Goal: Feedback & Contribution: Leave review/rating

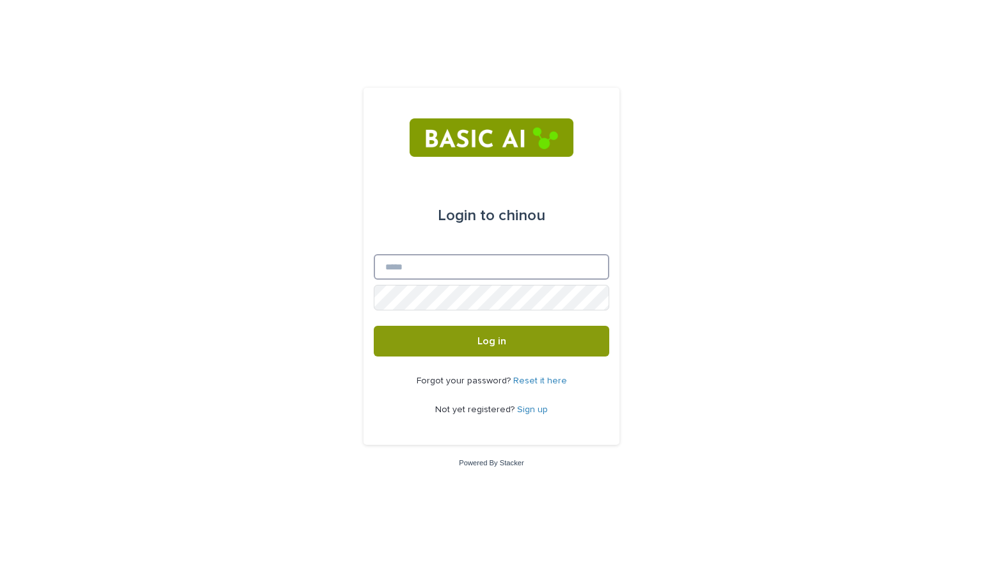
click at [405, 264] on input "Email" at bounding box center [491, 267] width 235 height 26
type input "**********"
click at [374, 326] on button "Log in" at bounding box center [491, 341] width 235 height 31
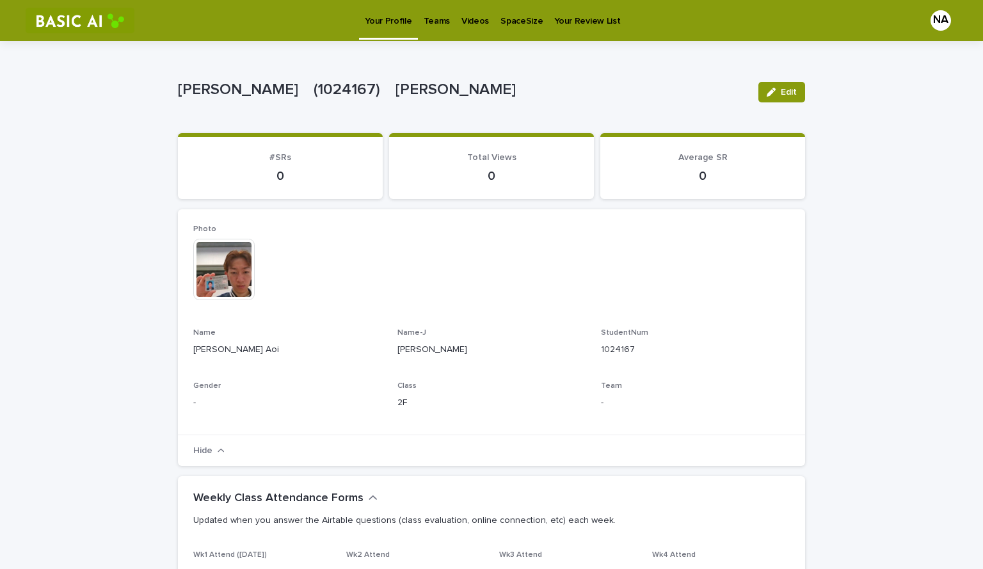
click at [426, 20] on p "Teams" at bounding box center [437, 13] width 26 height 27
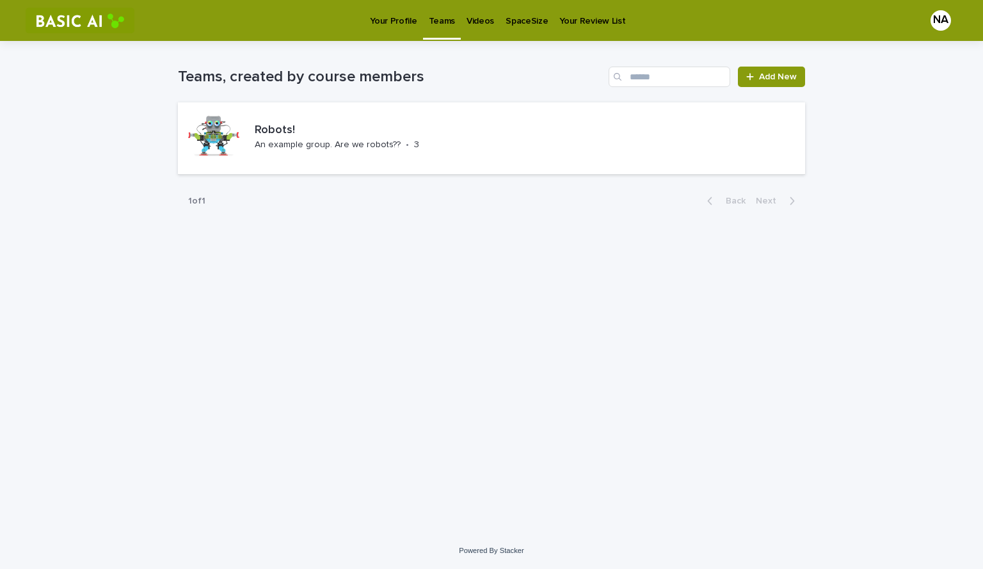
click at [468, 19] on p "Videos" at bounding box center [480, 13] width 28 height 27
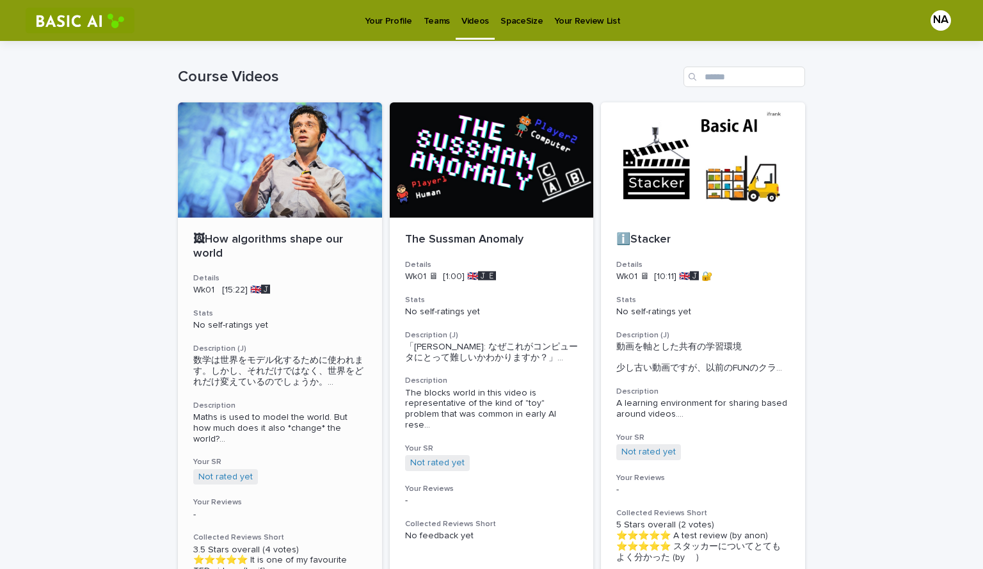
click at [273, 171] on div at bounding box center [280, 159] width 204 height 115
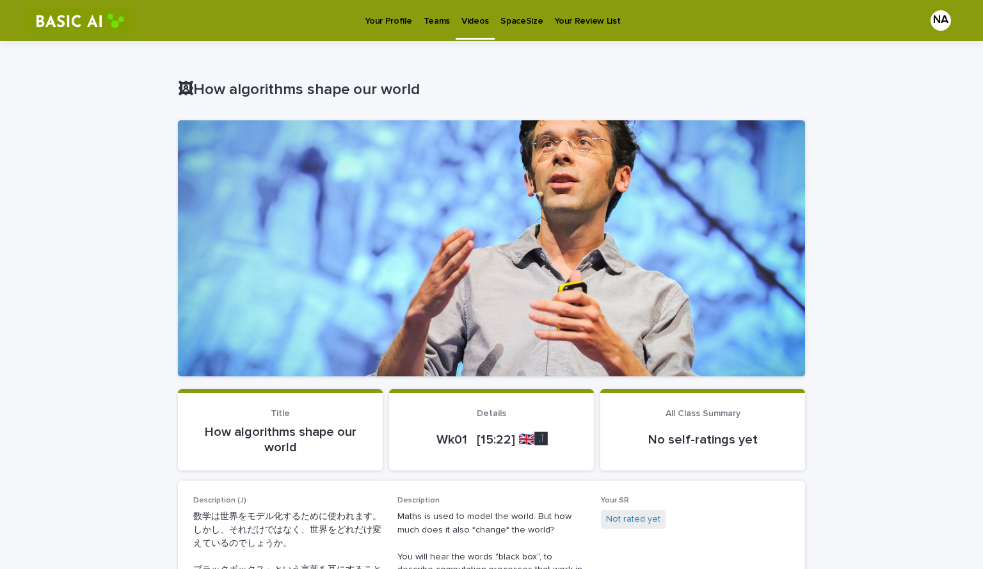
click at [514, 29] on link "SpaceSize" at bounding box center [522, 20] width 54 height 40
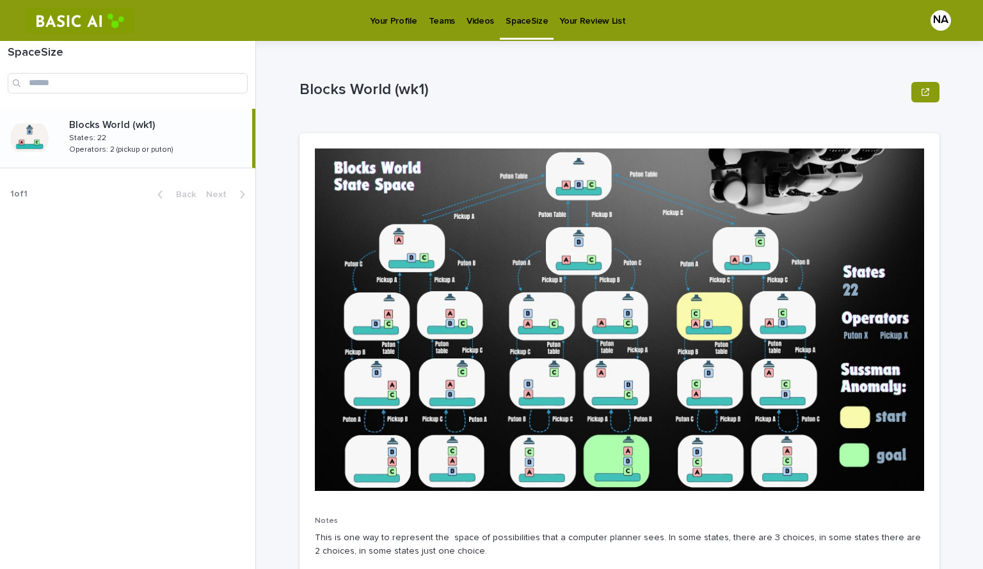
click at [564, 14] on p "Your Review List" at bounding box center [592, 13] width 66 height 27
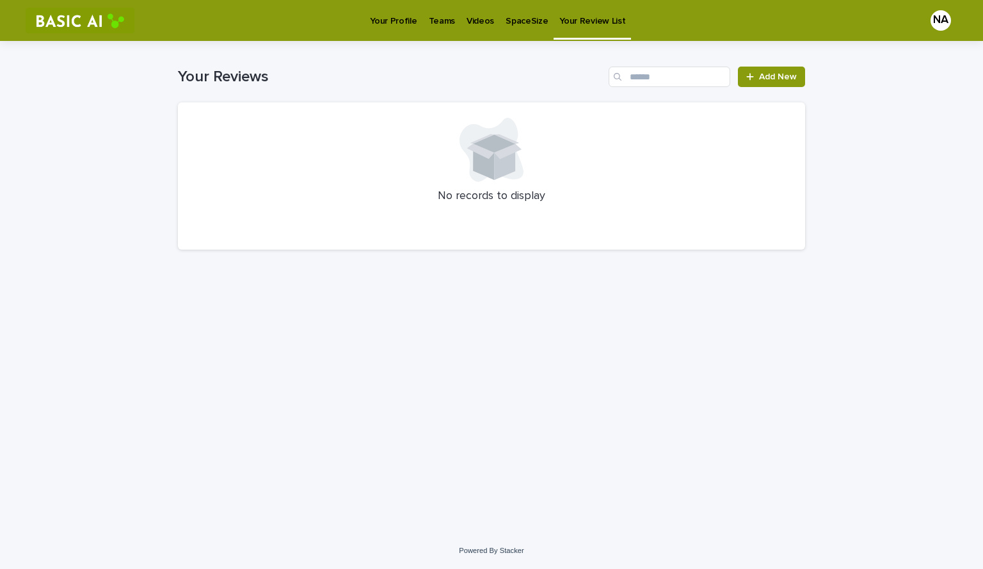
click at [449, 10] on p "Teams" at bounding box center [442, 13] width 26 height 27
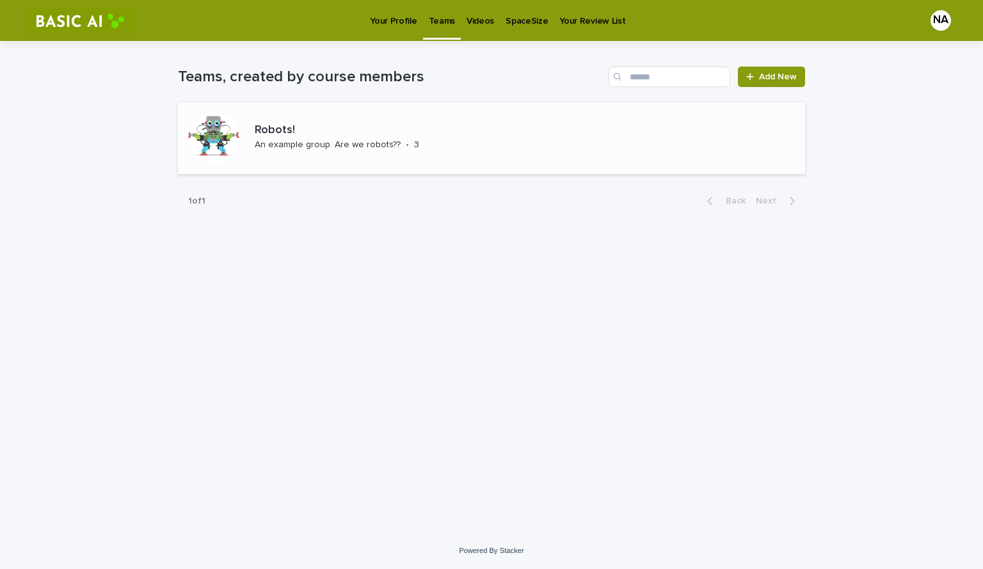
click at [328, 144] on p "An example group. Are we robots??" at bounding box center [328, 144] width 146 height 11
click at [468, 29] on link "Videos" at bounding box center [480, 20] width 39 height 40
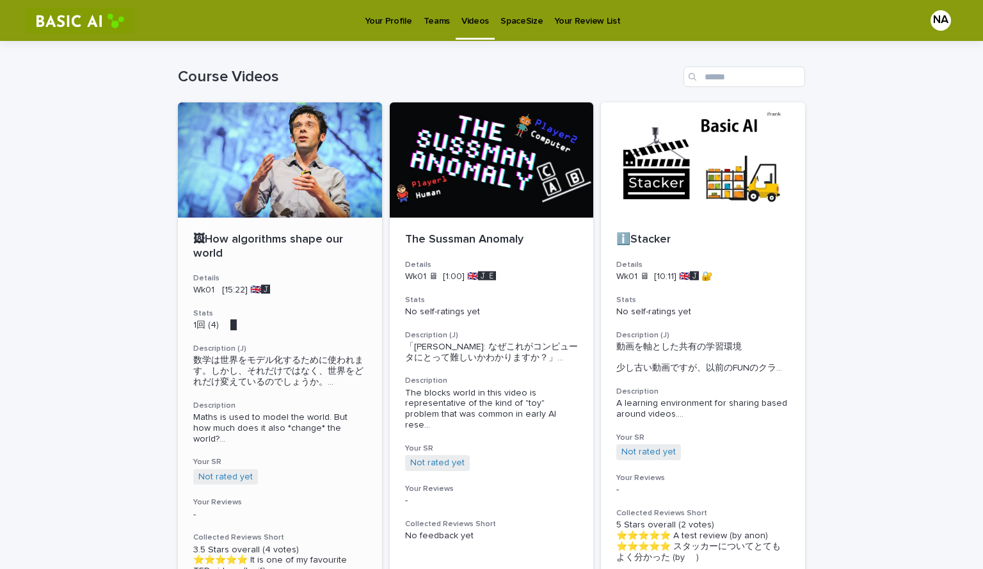
click at [212, 253] on p "🖼How algorithms shape our world" at bounding box center [279, 247] width 173 height 28
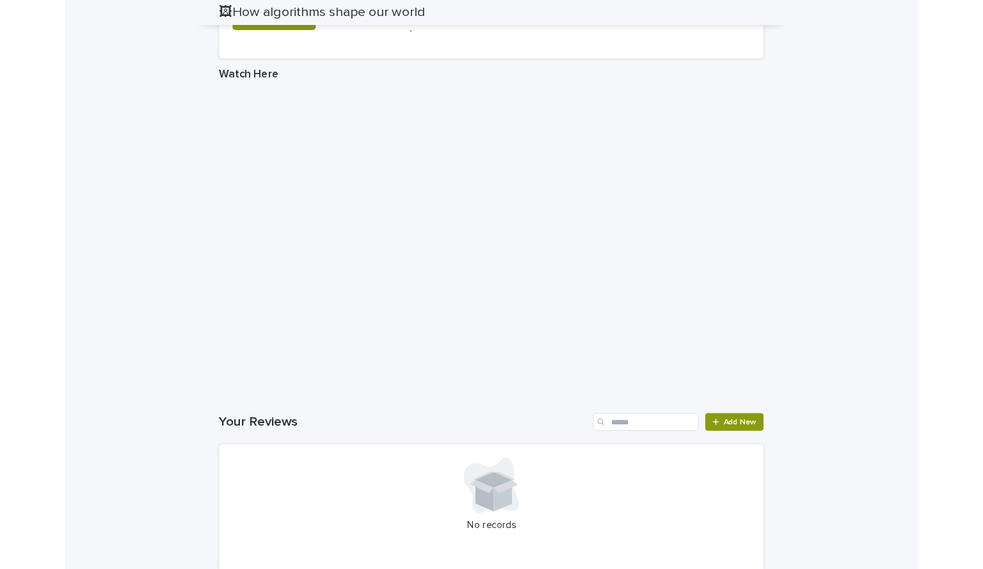
scroll to position [629, 0]
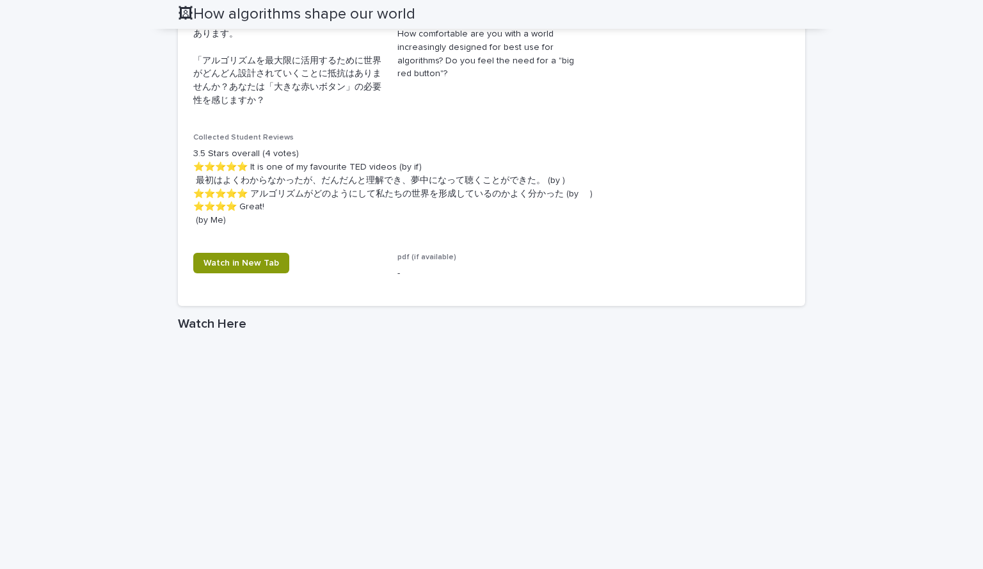
click at [70, 476] on div "Loading... Saving… Loading... Saving… 🖼How algorithms shape our world 🖼How algo…" at bounding box center [491, 191] width 983 height 1559
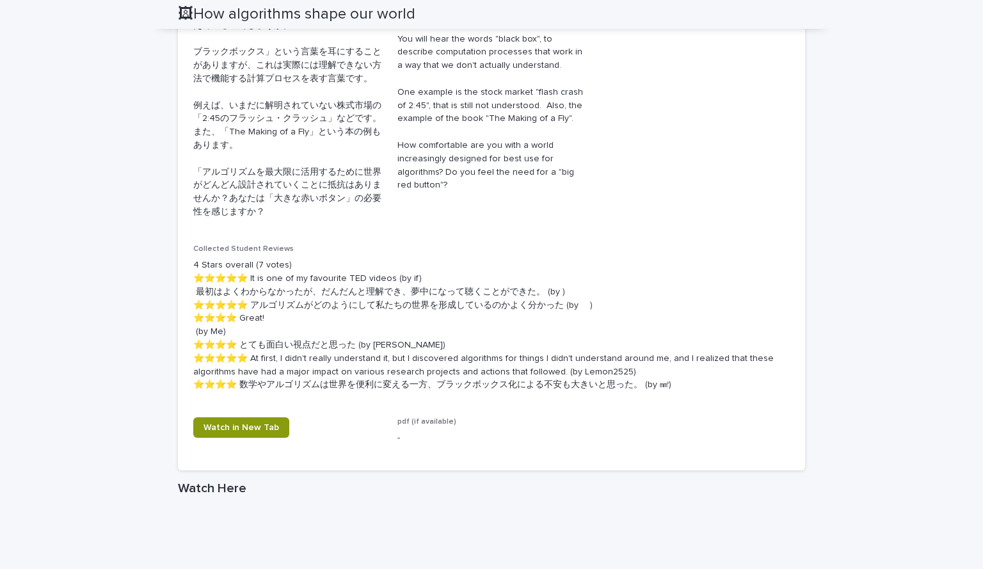
scroll to position [0, 0]
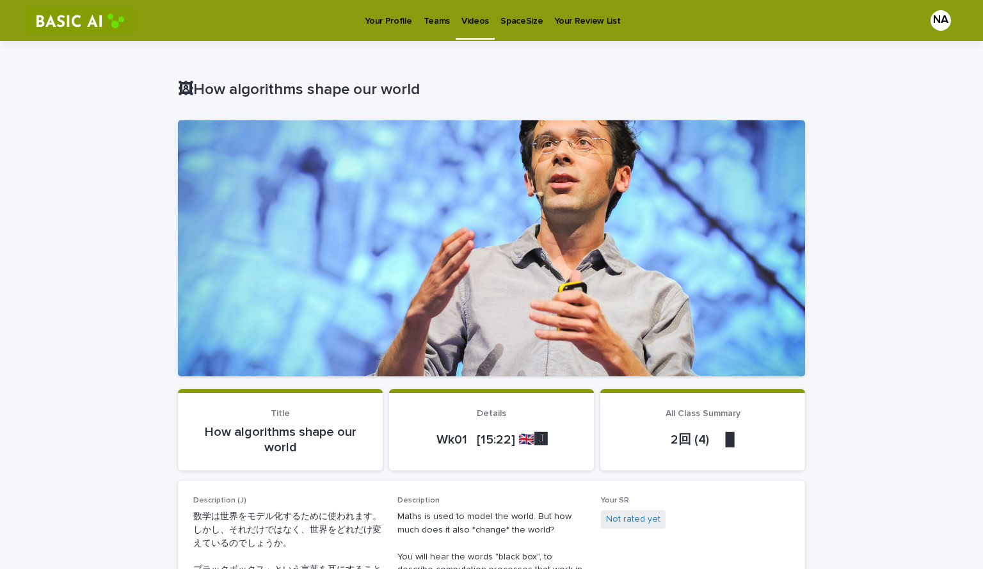
click at [383, 26] on p "Your Profile" at bounding box center [388, 13] width 47 height 27
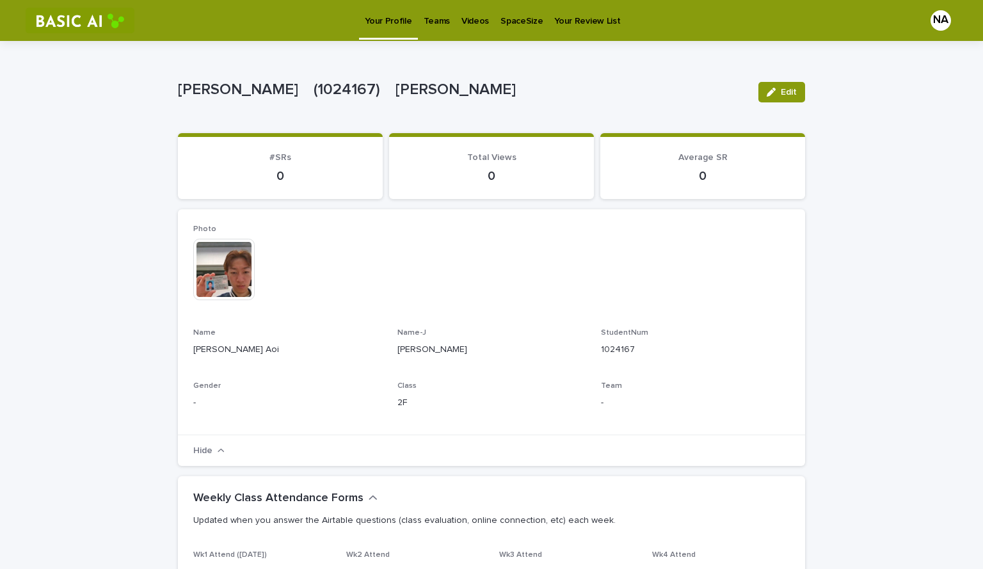
click at [469, 14] on p "Videos" at bounding box center [475, 13] width 28 height 27
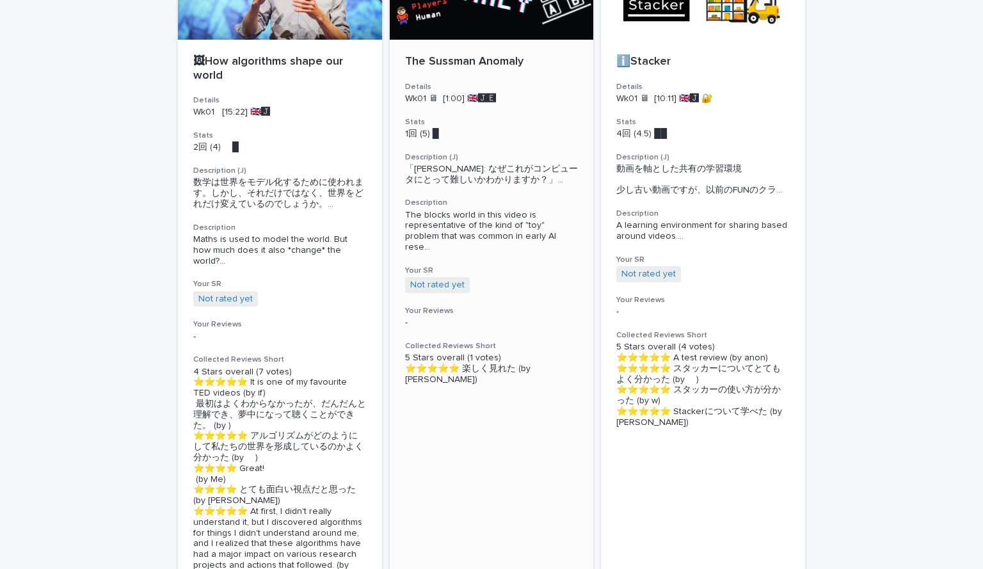
scroll to position [177, 0]
click at [246, 74] on p "🖼How algorithms shape our world" at bounding box center [279, 70] width 173 height 28
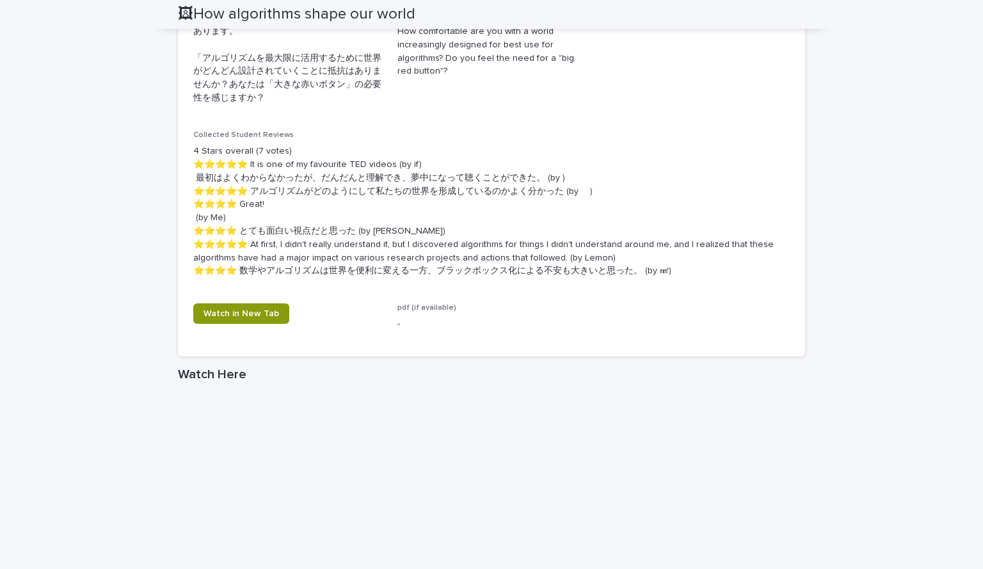
scroll to position [632, 0]
click at [409, 312] on div "pdf (if available) -" at bounding box center [491, 322] width 189 height 38
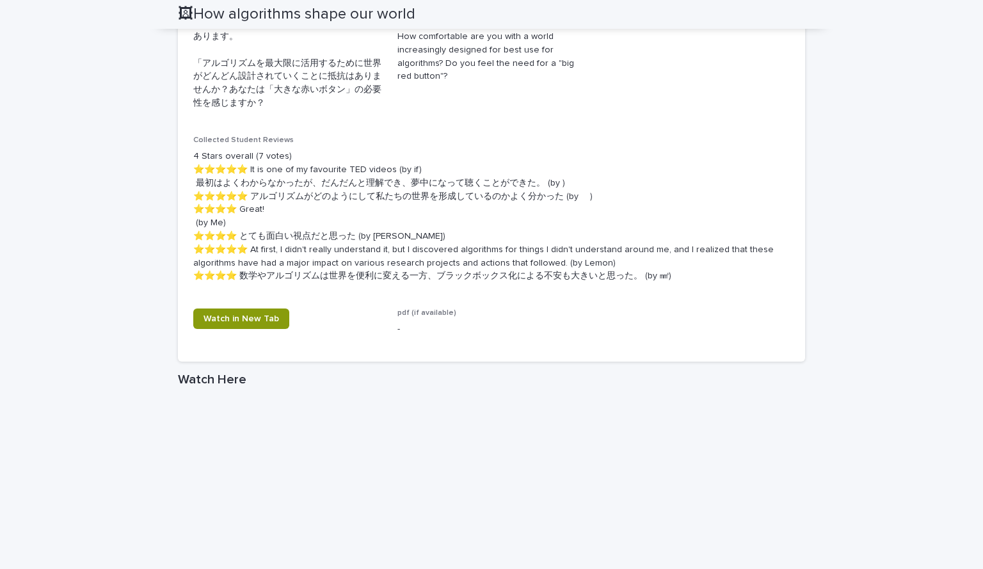
scroll to position [627, 0]
click at [242, 310] on link "Watch in New Tab" at bounding box center [241, 318] width 96 height 20
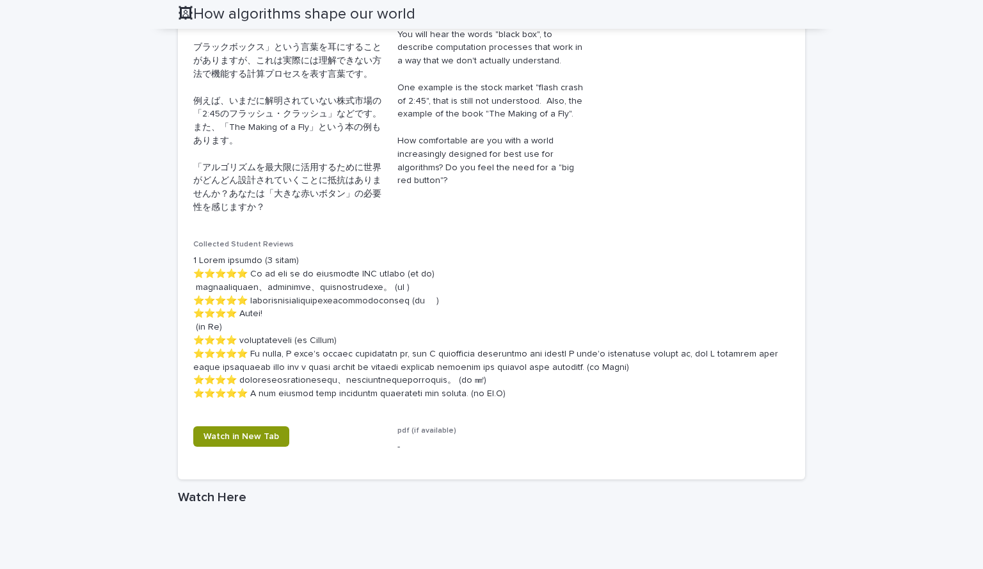
scroll to position [521, 0]
click at [248, 247] on span "Collected Student Reviews" at bounding box center [243, 245] width 100 height 8
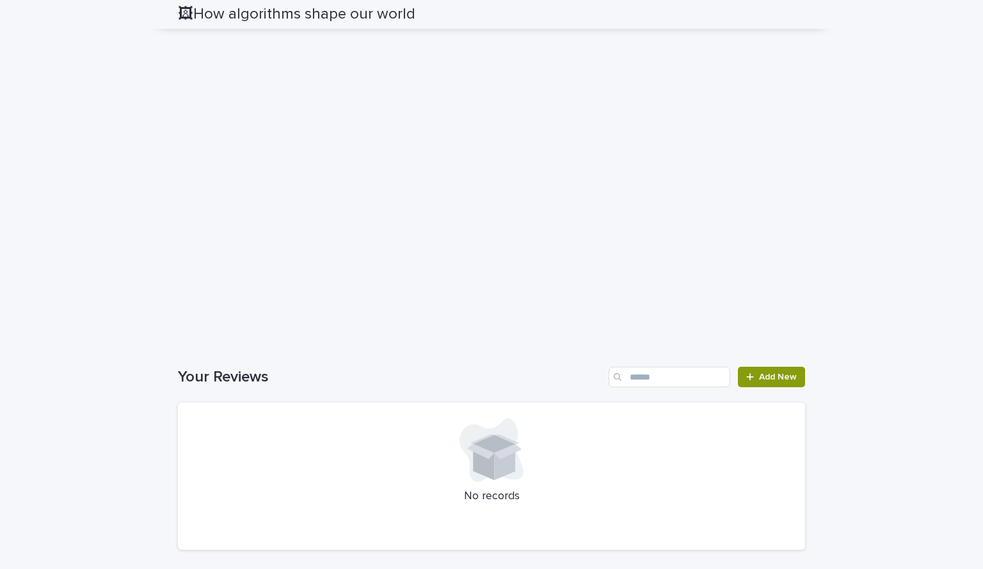
scroll to position [1042, 0]
click at [445, 442] on div at bounding box center [491, 450] width 596 height 64
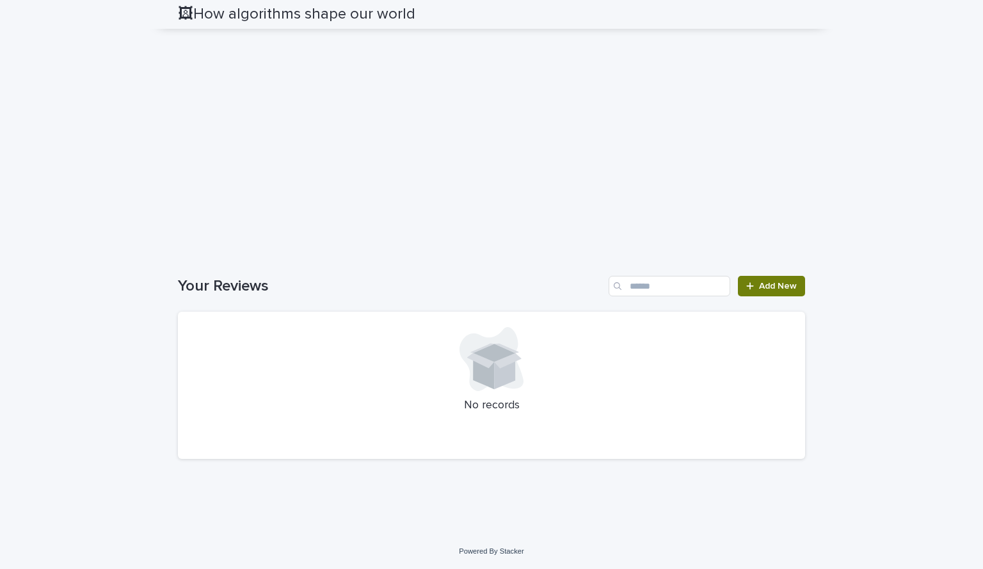
click at [759, 284] on span "Add New" at bounding box center [778, 286] width 38 height 9
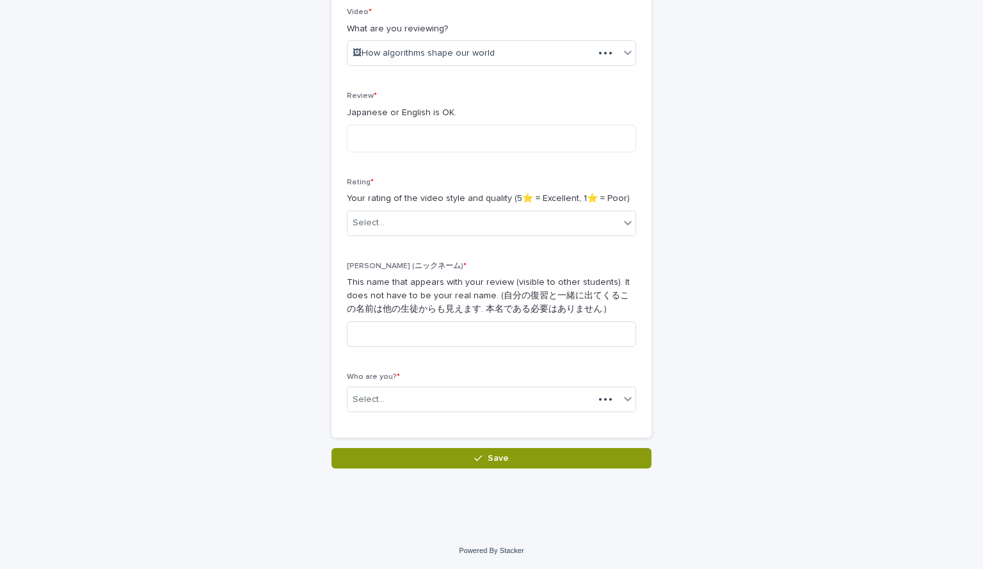
scroll to position [223, 0]
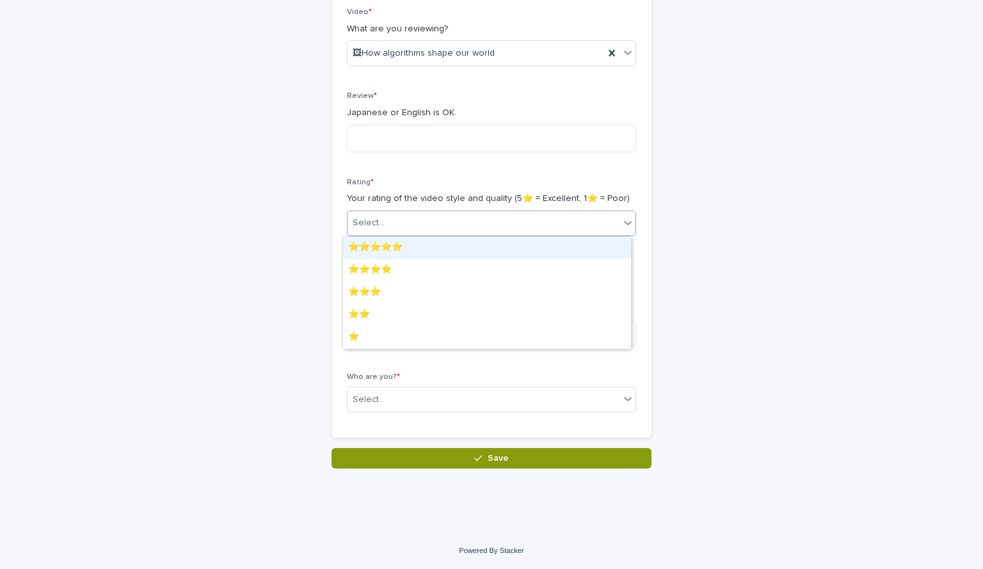
click at [606, 225] on div "Select..." at bounding box center [483, 222] width 272 height 21
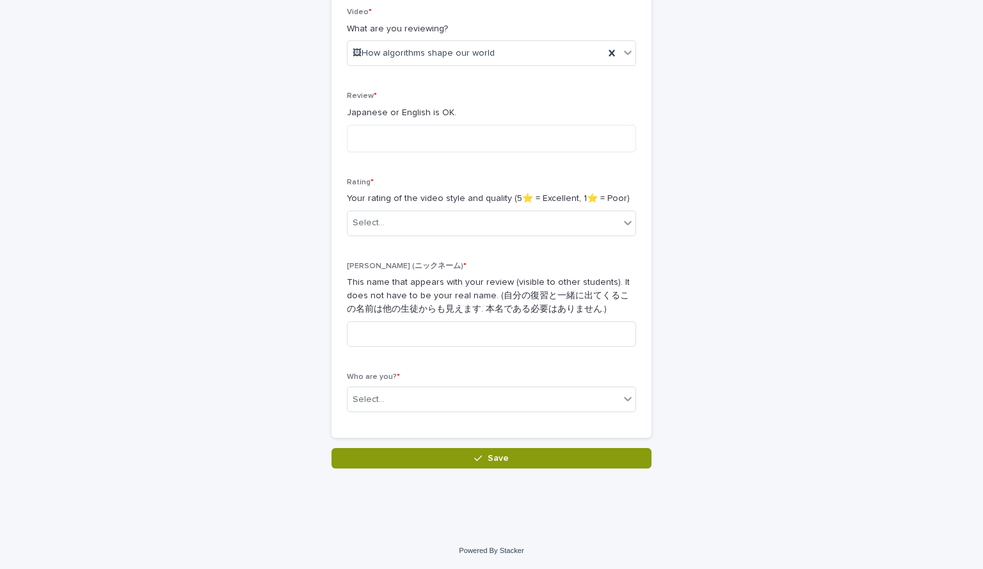
click at [678, 218] on div "Reviews: Thanks for Adding Loading... Saving… Loading... Saving… Loading... Sav…" at bounding box center [491, 143] width 627 height 651
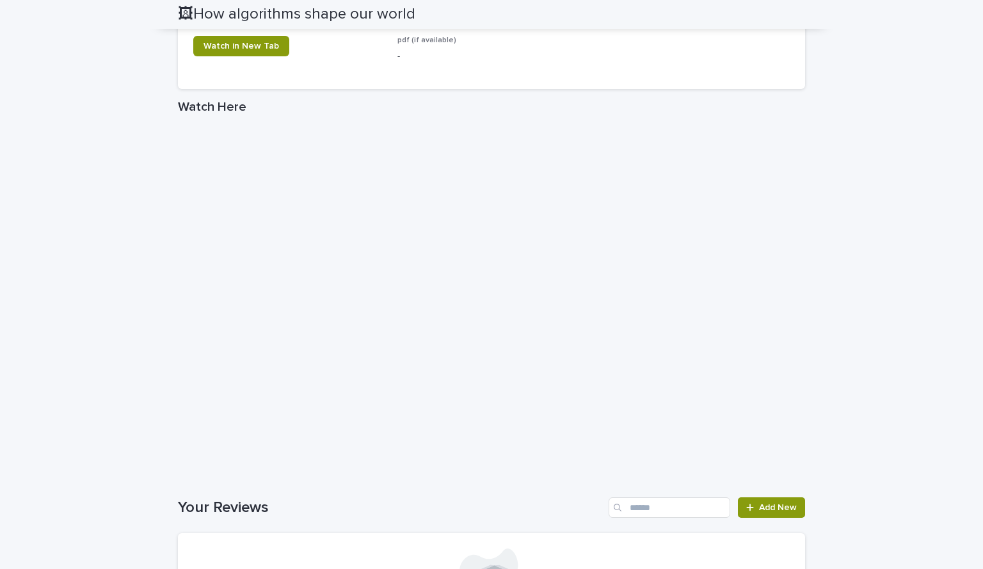
scroll to position [965, 0]
click at [238, 57] on link "Watch in New Tab" at bounding box center [241, 46] width 96 height 20
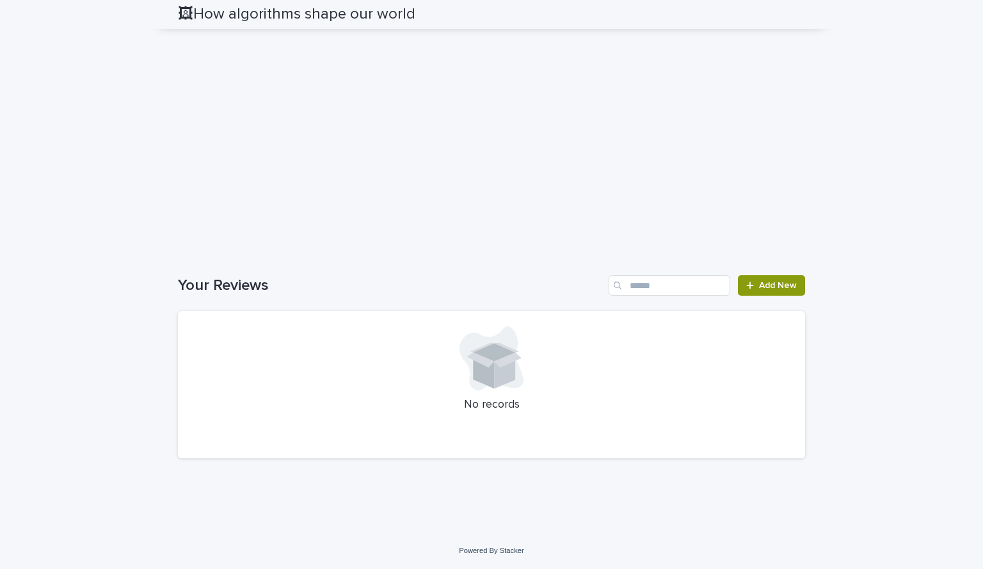
scroll to position [1321, 0]
click at [773, 289] on span "Add New" at bounding box center [778, 285] width 38 height 9
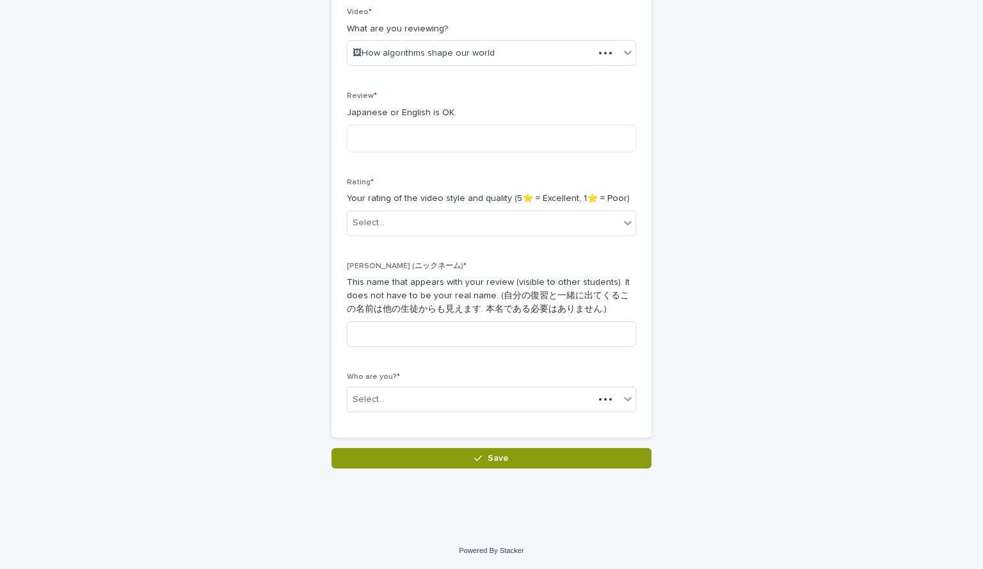
scroll to position [223, 0]
click at [402, 139] on textarea at bounding box center [491, 139] width 289 height 28
type textarea "*"
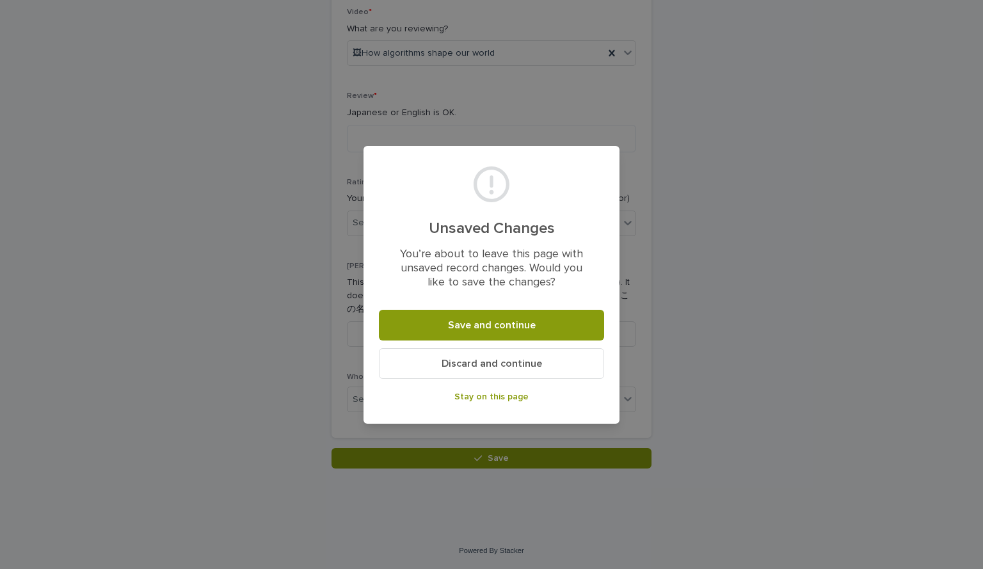
click at [353, 108] on div "Unsaved Changes You’re about to leave this page with unsaved record changes. Wo…" at bounding box center [491, 284] width 983 height 569
click at [497, 400] on span "Stay on this page" at bounding box center [491, 396] width 74 height 9
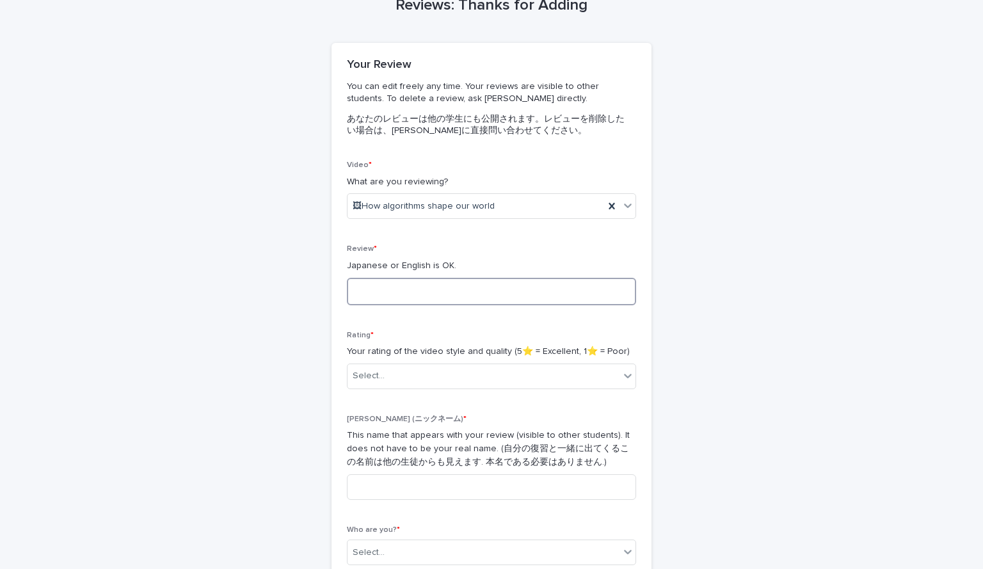
scroll to position [70, 0]
type textarea "*********"
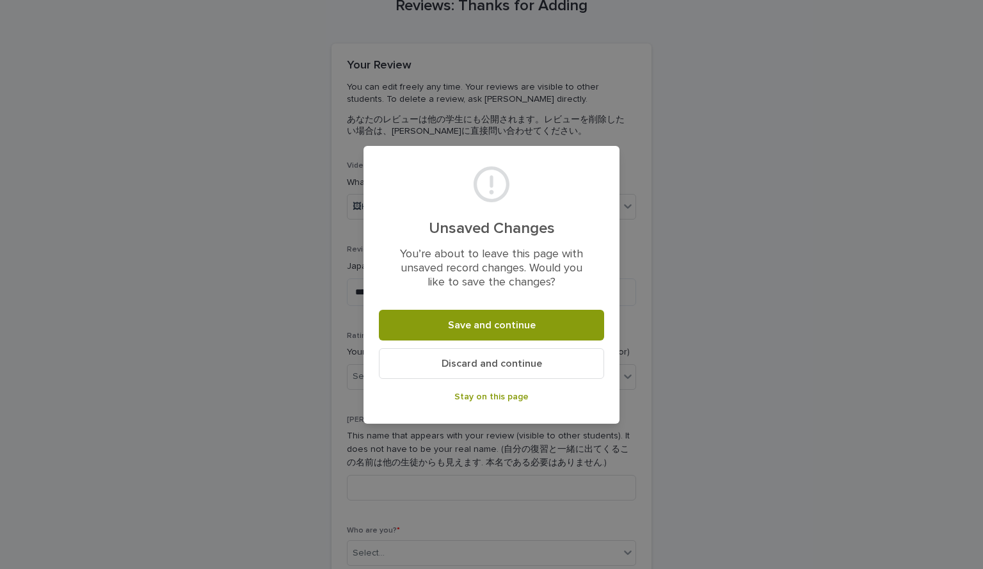
click at [473, 362] on span "Discard and continue" at bounding box center [491, 363] width 100 height 10
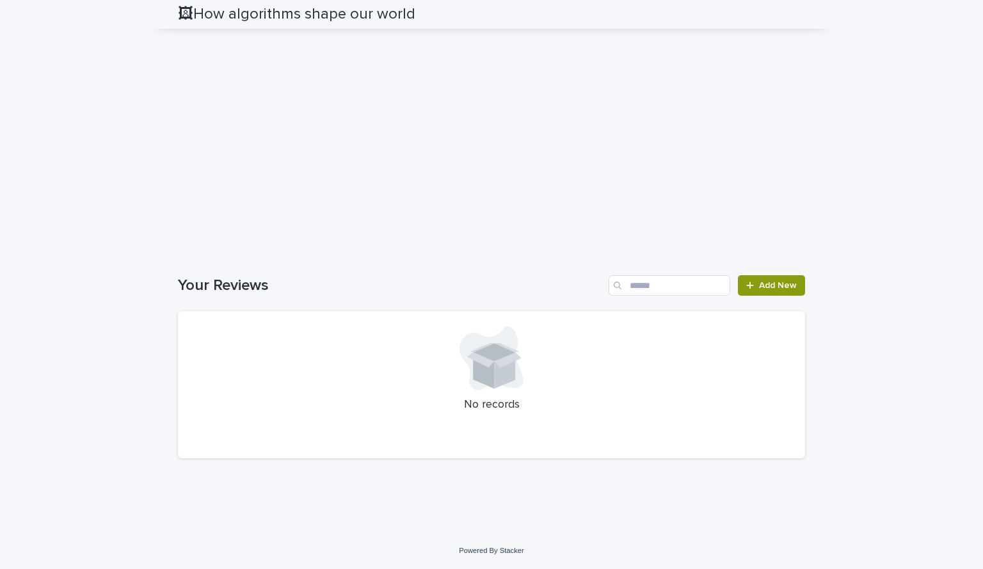
scroll to position [1466, 0]
click at [755, 296] on link "Add New" at bounding box center [771, 285] width 67 height 20
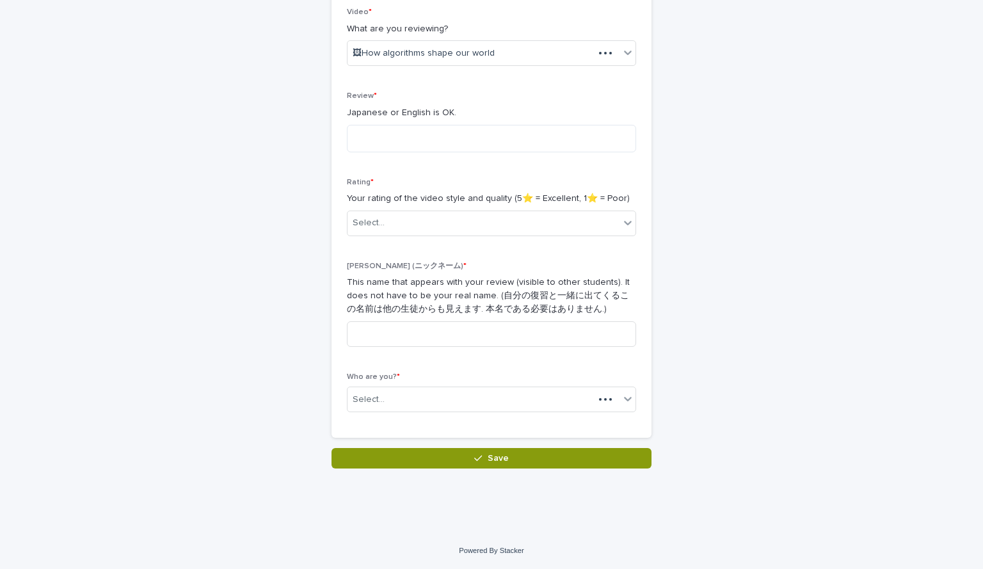
scroll to position [223, 0]
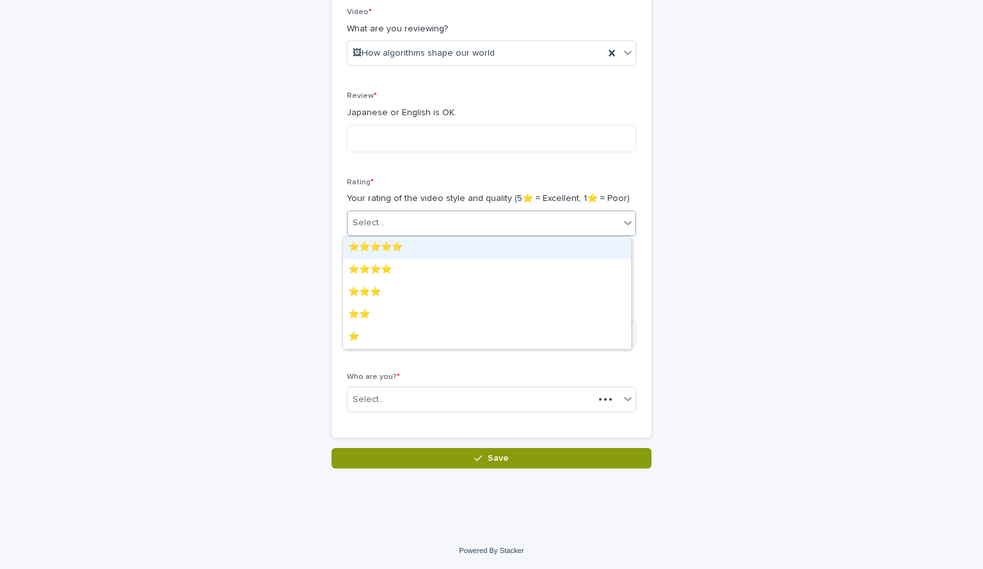
click at [388, 218] on div "Select..." at bounding box center [483, 222] width 272 height 21
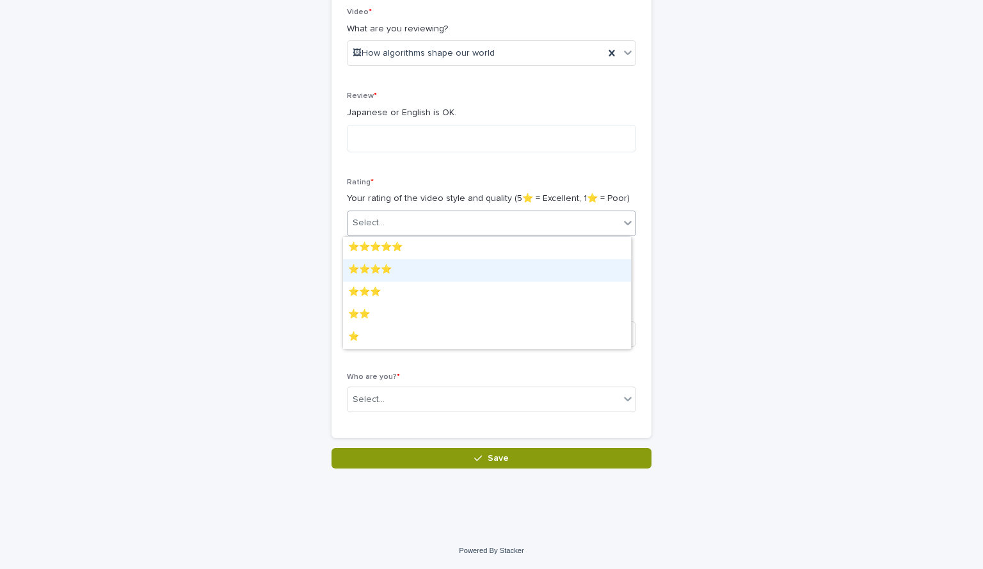
click at [382, 276] on div "⭐️⭐️⭐️⭐️" at bounding box center [487, 270] width 288 height 22
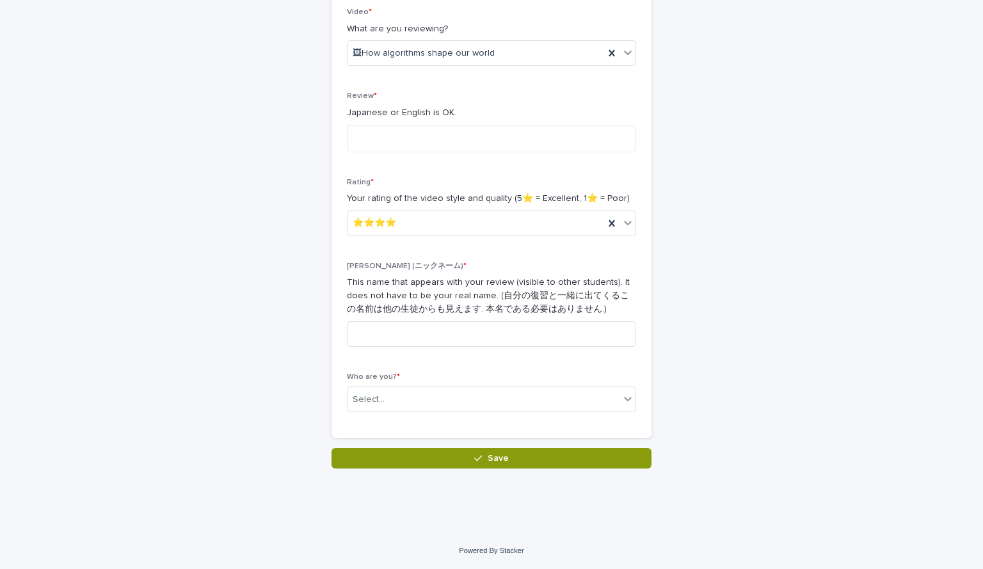
click at [379, 123] on div "Review * Japanese or English is OK." at bounding box center [491, 126] width 289 height 70
click at [382, 132] on textarea at bounding box center [491, 139] width 289 height 28
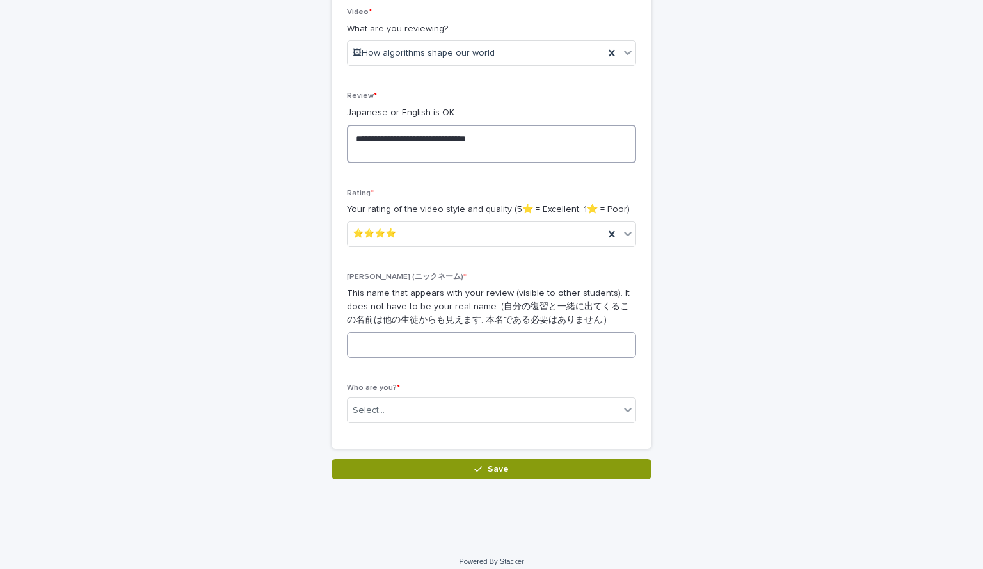
type textarea "**********"
click at [397, 351] on input at bounding box center [491, 345] width 289 height 26
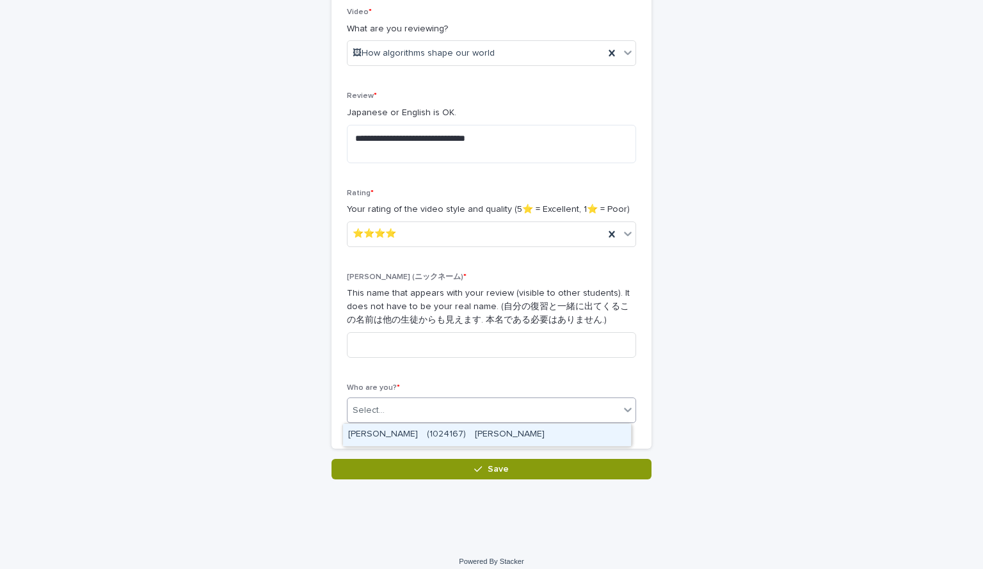
click at [404, 420] on div "Select..." at bounding box center [483, 410] width 272 height 21
click at [425, 370] on div "**********" at bounding box center [491, 220] width 289 height 425
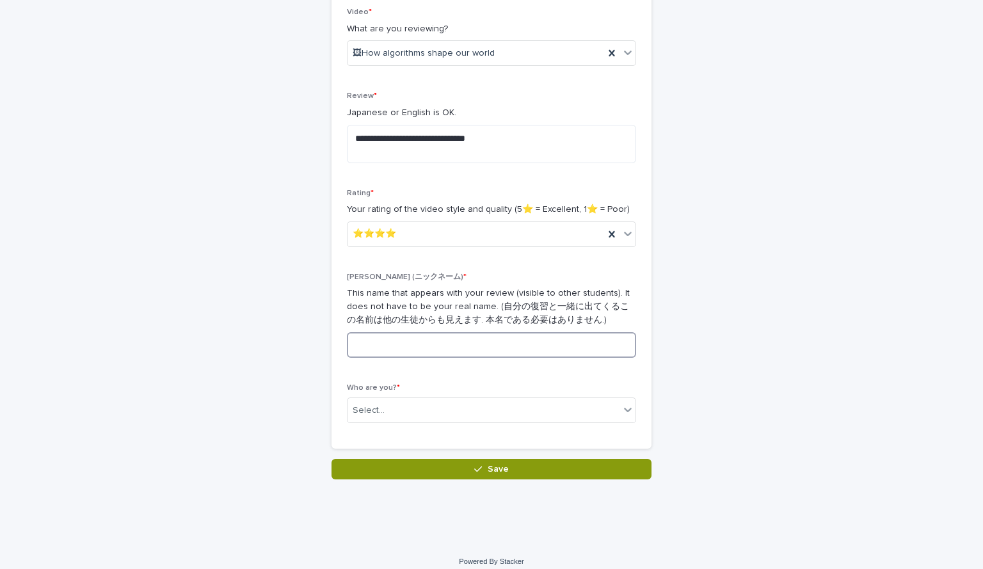
click at [417, 343] on input at bounding box center [491, 345] width 289 height 26
type input "*"
click at [404, 463] on button "Save" at bounding box center [491, 469] width 320 height 20
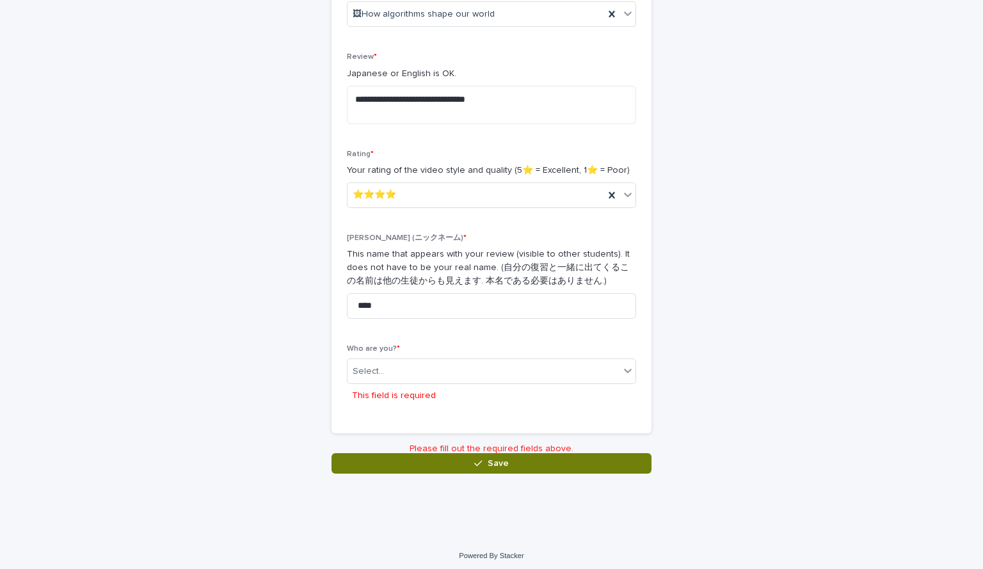
scroll to position [267, 0]
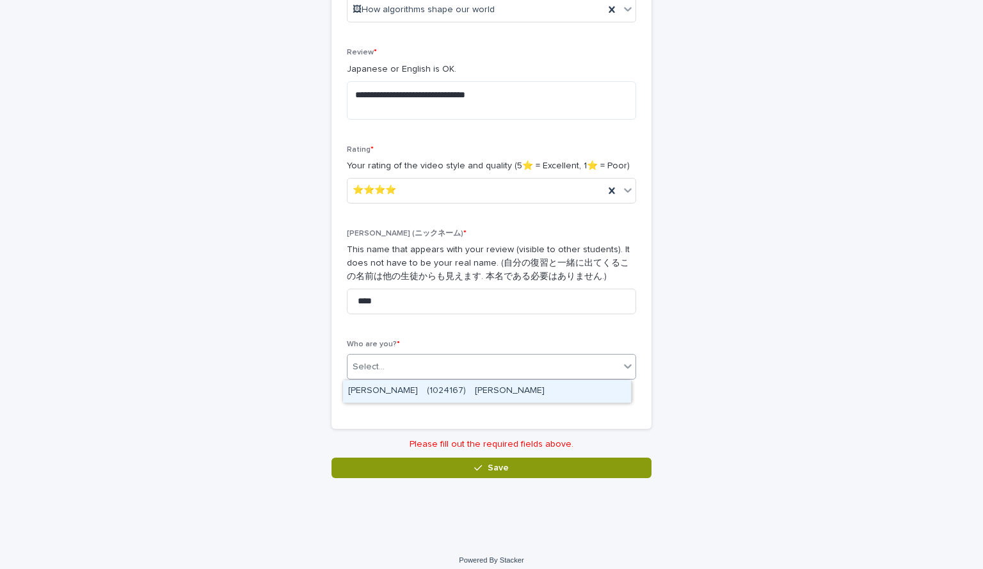
click at [383, 370] on div "Select..." at bounding box center [483, 366] width 272 height 21
click at [386, 392] on div "[PERSON_NAME]　(1024167)　[PERSON_NAME]" at bounding box center [487, 391] width 288 height 22
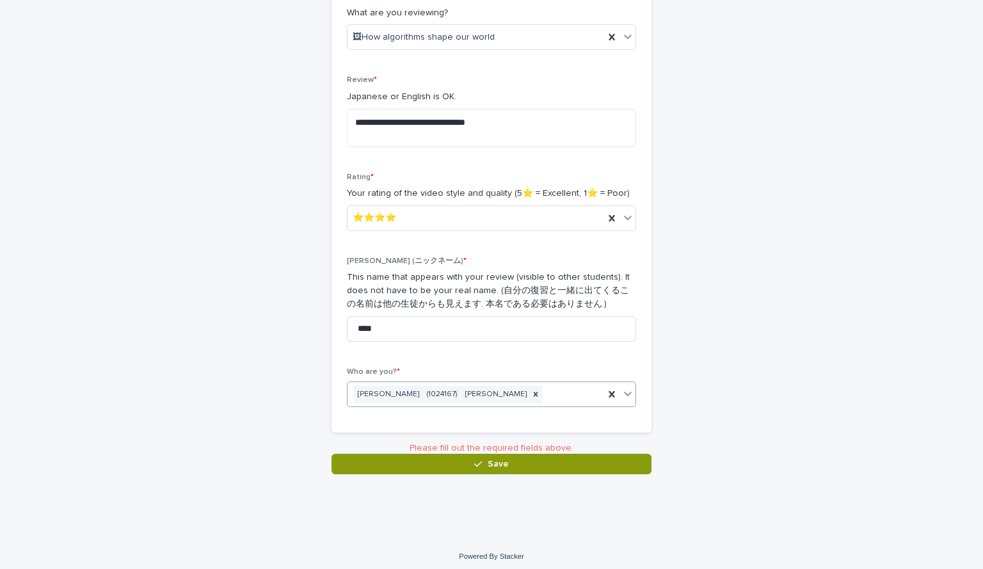
scroll to position [234, 0]
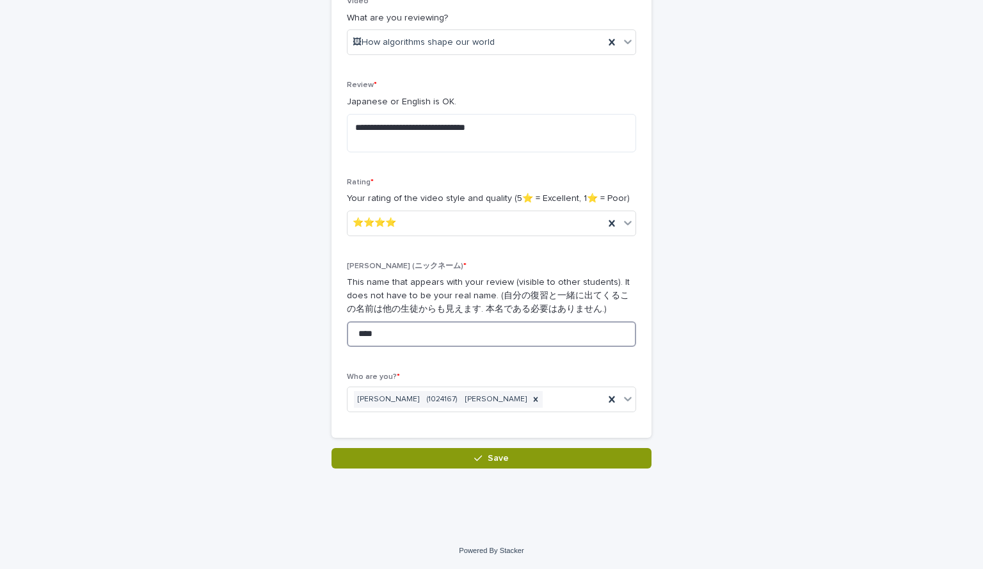
click at [398, 331] on input "****" at bounding box center [491, 334] width 289 height 26
type input "*"
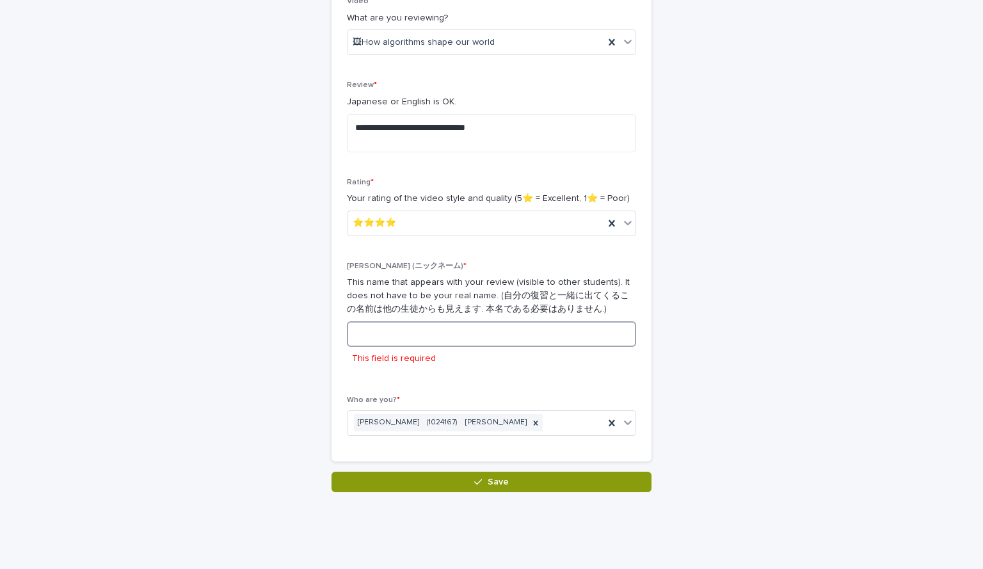
scroll to position [246, 0]
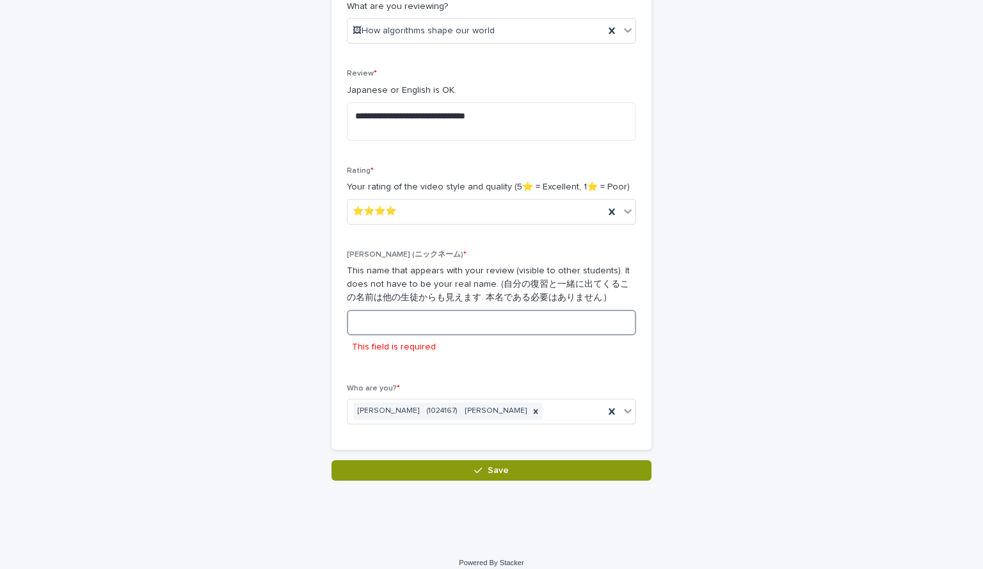
type input "*"
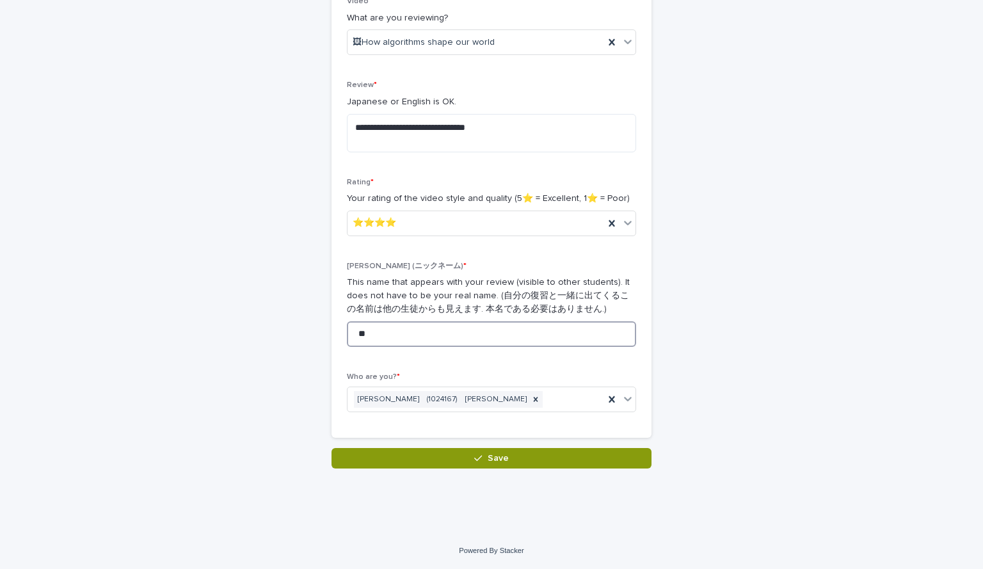
scroll to position [234, 0]
type input "*"
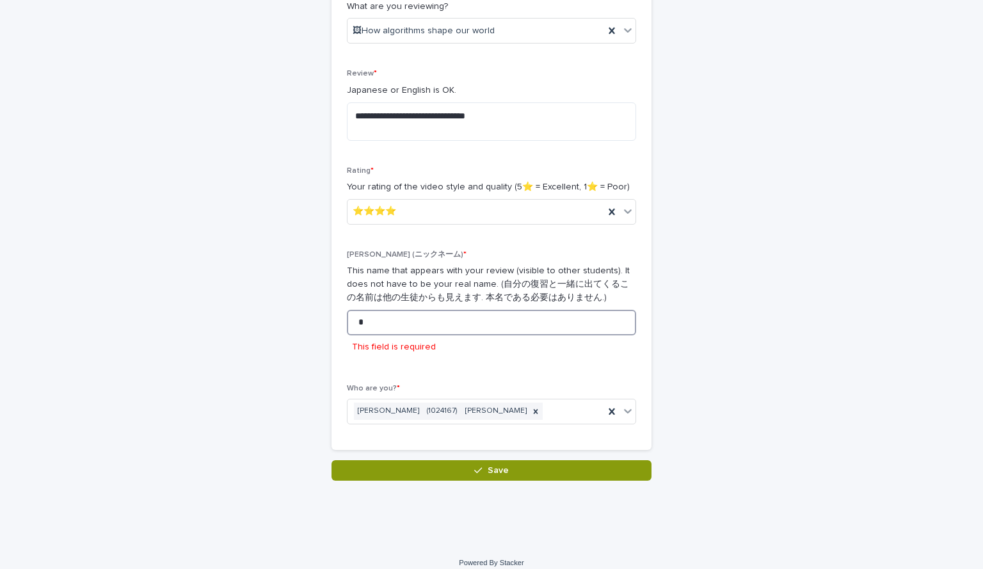
type input "*"
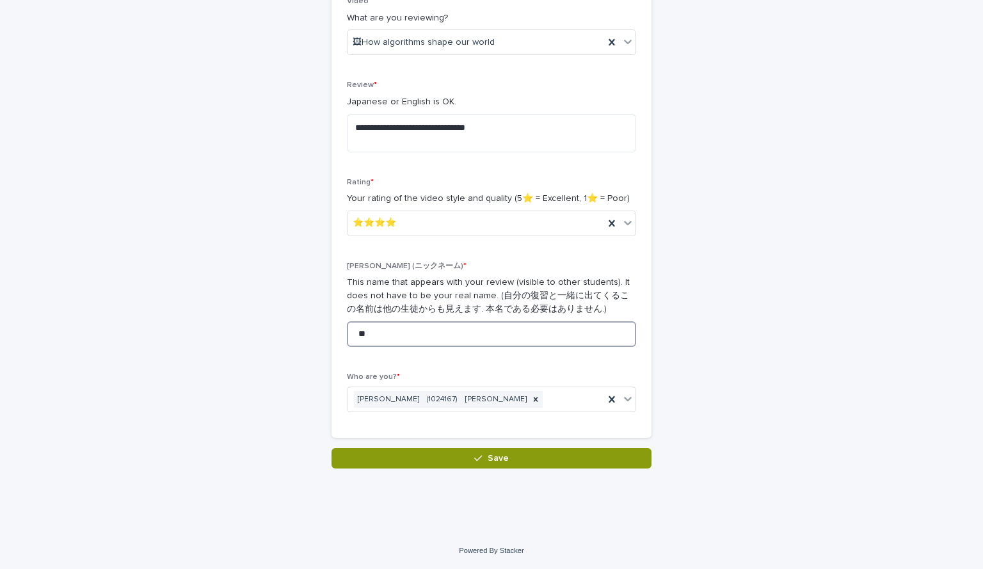
type input "*"
type input "******"
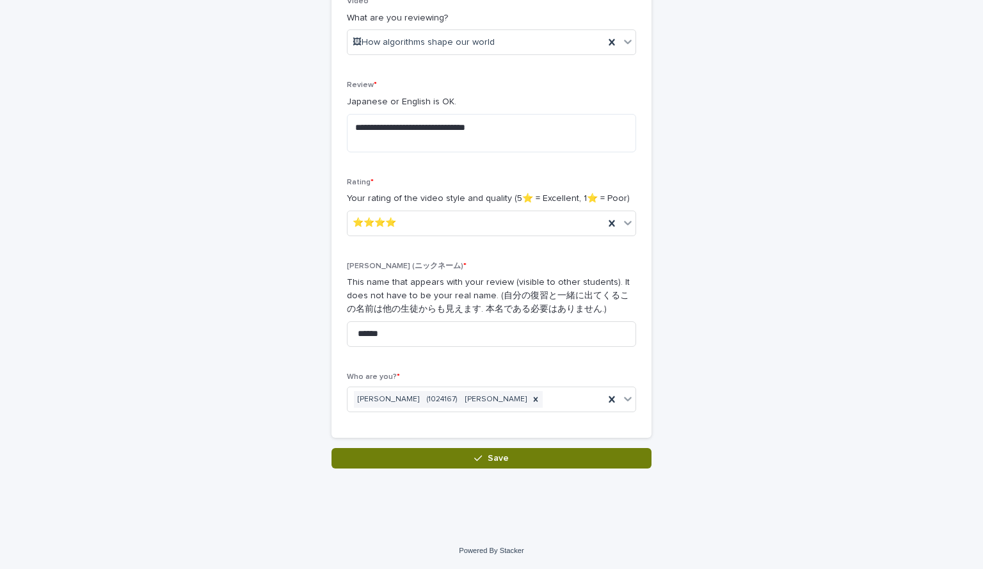
click at [470, 457] on button "Save" at bounding box center [491, 458] width 320 height 20
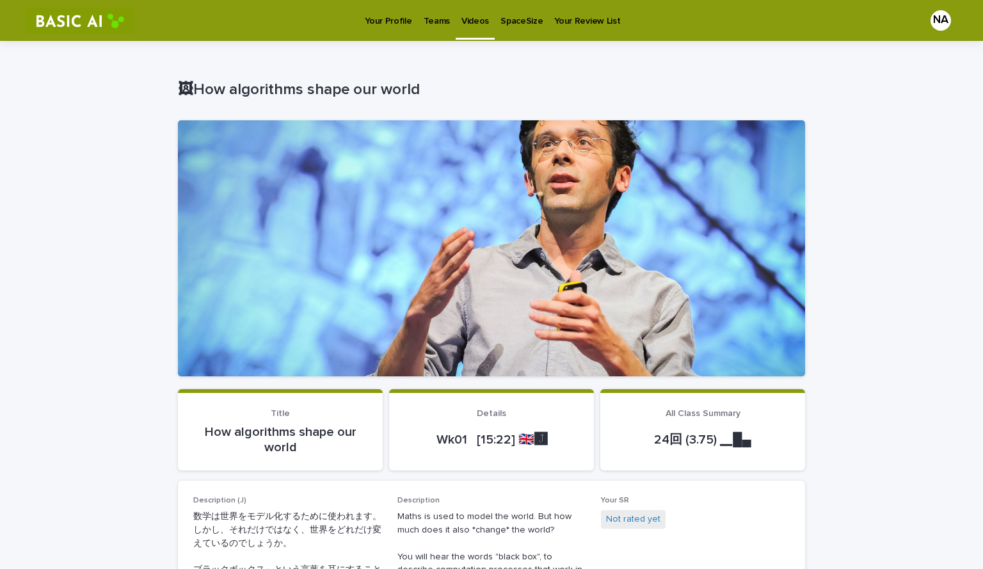
click at [472, 24] on p "Videos" at bounding box center [475, 13] width 28 height 27
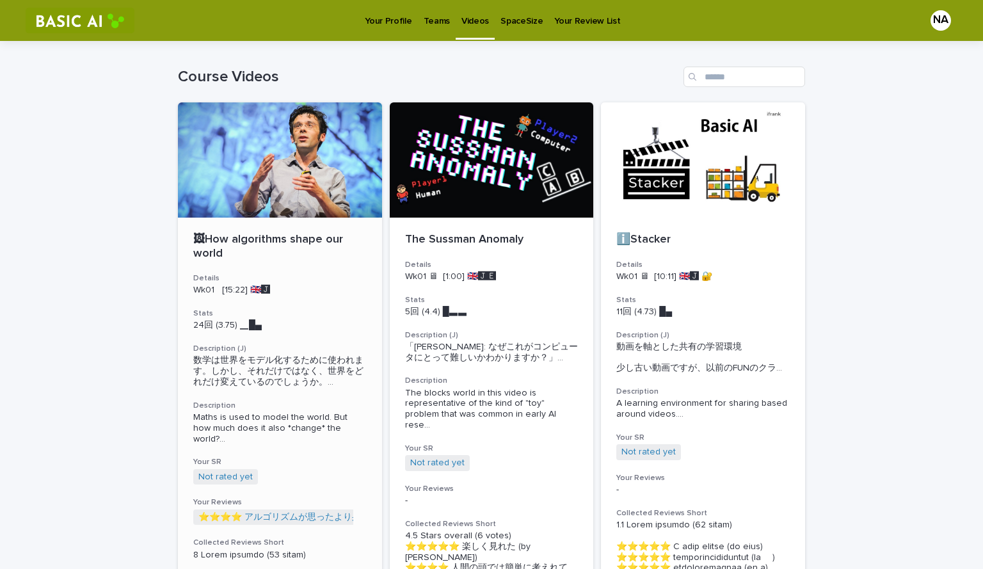
click at [254, 221] on div "🖼How algorithms shape our world Details Wk01 [15:22] 🇬🇧🅹️ Stats 24回 (3.75) ▁█▄　…" at bounding box center [280, 547] width 204 height 659
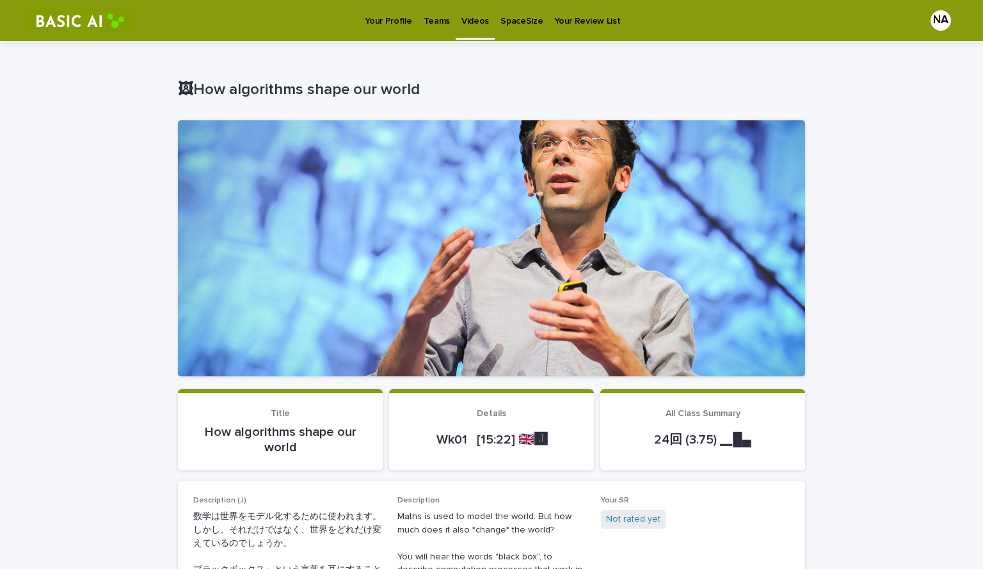
click at [463, 26] on p "Videos" at bounding box center [475, 13] width 28 height 27
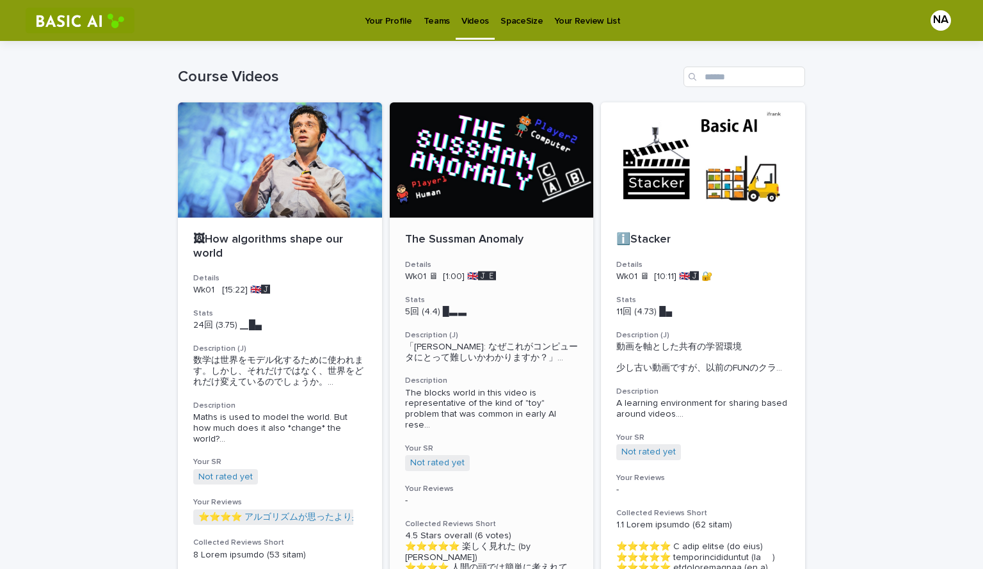
click at [456, 220] on div "The Sussman Anomaly Details Wk01 🖥 [1:00] 🇬🇧🅹️🅴️ Stats 5回 (4.4) █▃▃　　 Descripti…" at bounding box center [492, 446] width 204 height 457
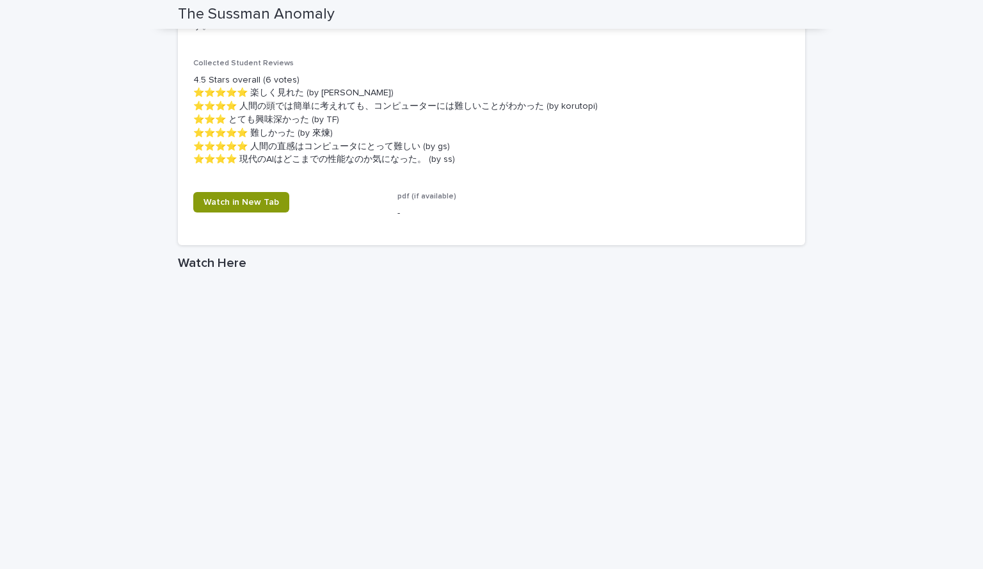
scroll to position [662, 0]
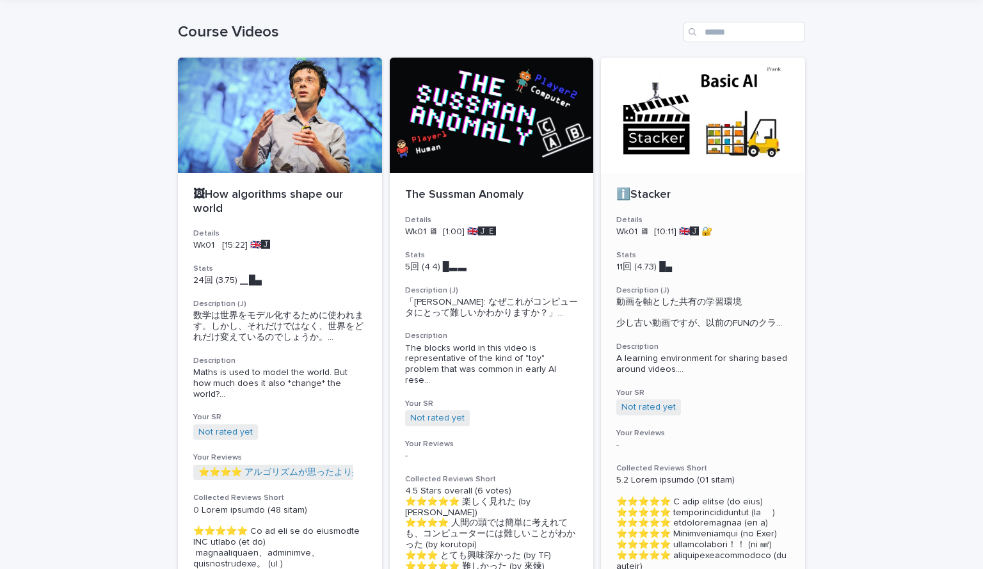
scroll to position [37, 0]
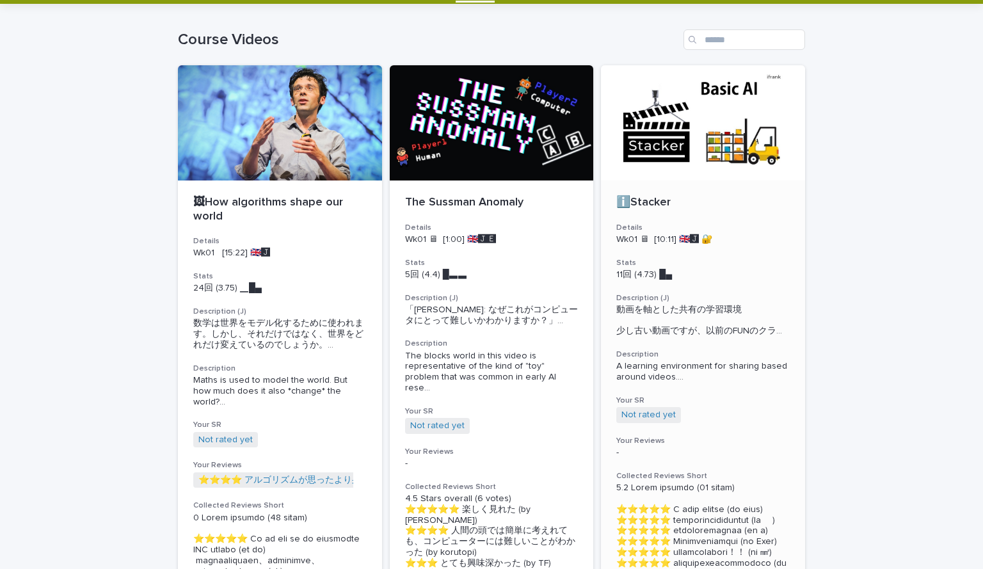
click at [671, 165] on div at bounding box center [703, 122] width 204 height 115
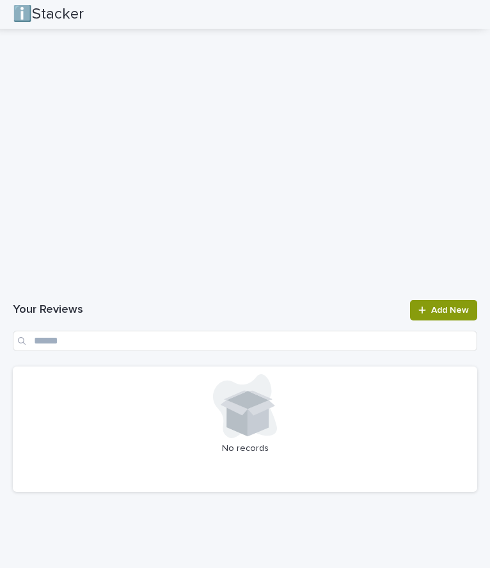
scroll to position [1711, 0]
click at [410, 315] on link "Add New" at bounding box center [443, 308] width 67 height 20
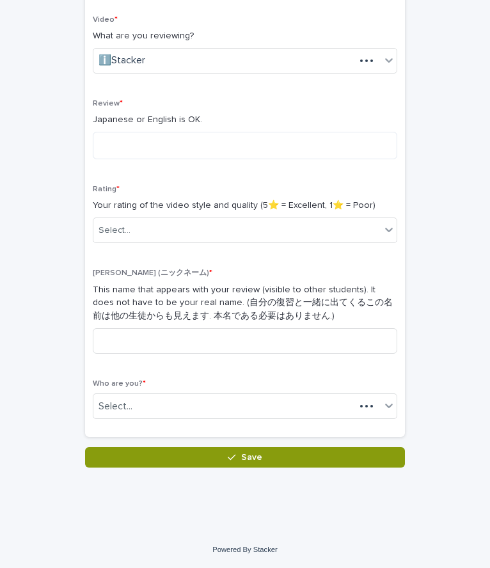
scroll to position [198, 0]
click at [129, 149] on textarea at bounding box center [245, 146] width 305 height 28
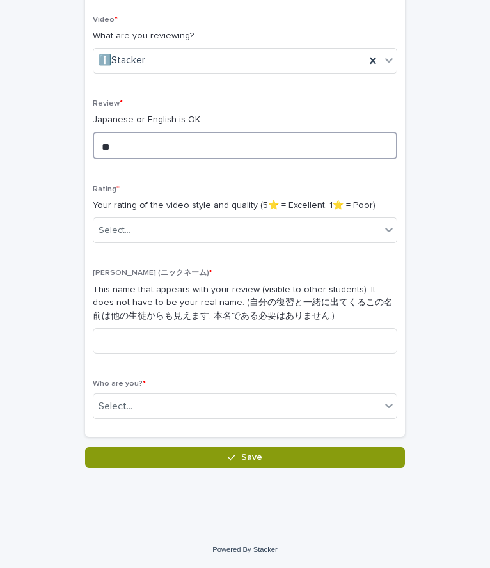
type textarea "*"
type textarea "**********"
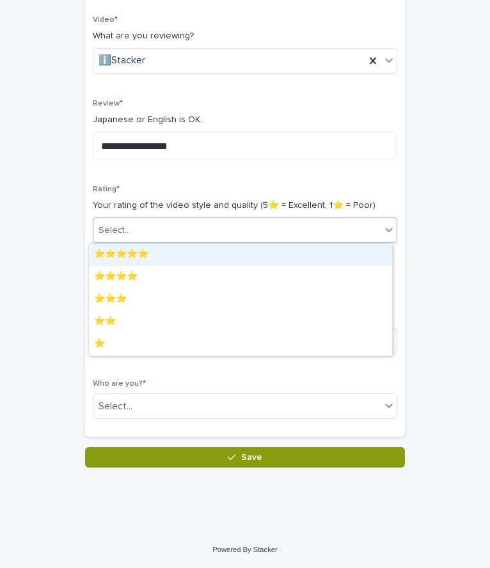
click at [129, 226] on div "Select..." at bounding box center [236, 230] width 287 height 21
click at [133, 253] on div "⭐️⭐️⭐️⭐️⭐️" at bounding box center [240, 255] width 303 height 22
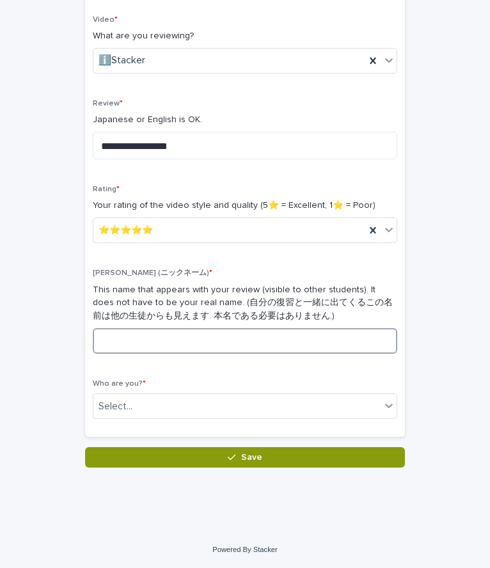
click at [141, 328] on input at bounding box center [245, 341] width 305 height 26
type input "*"
type input "******"
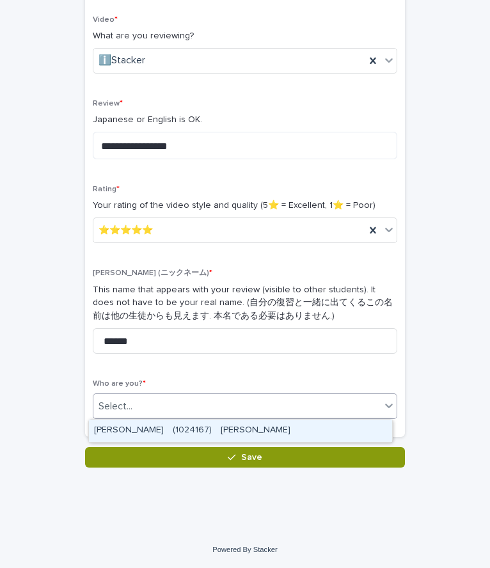
click at [131, 411] on div "Select..." at bounding box center [236, 406] width 287 height 21
click at [143, 431] on div "[PERSON_NAME]　(1024167)　[PERSON_NAME]" at bounding box center [240, 431] width 303 height 22
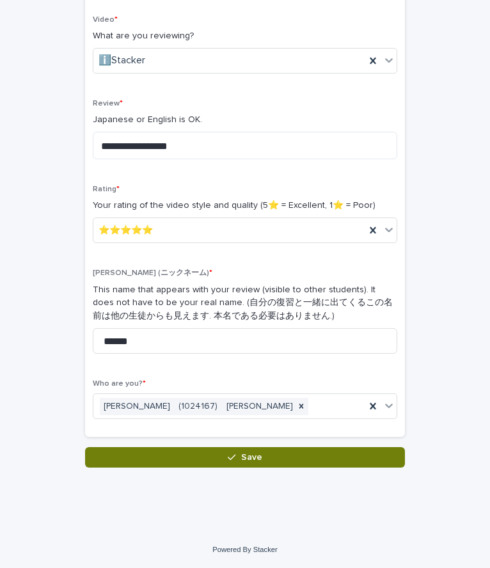
click at [143, 463] on button "Save" at bounding box center [245, 457] width 320 height 20
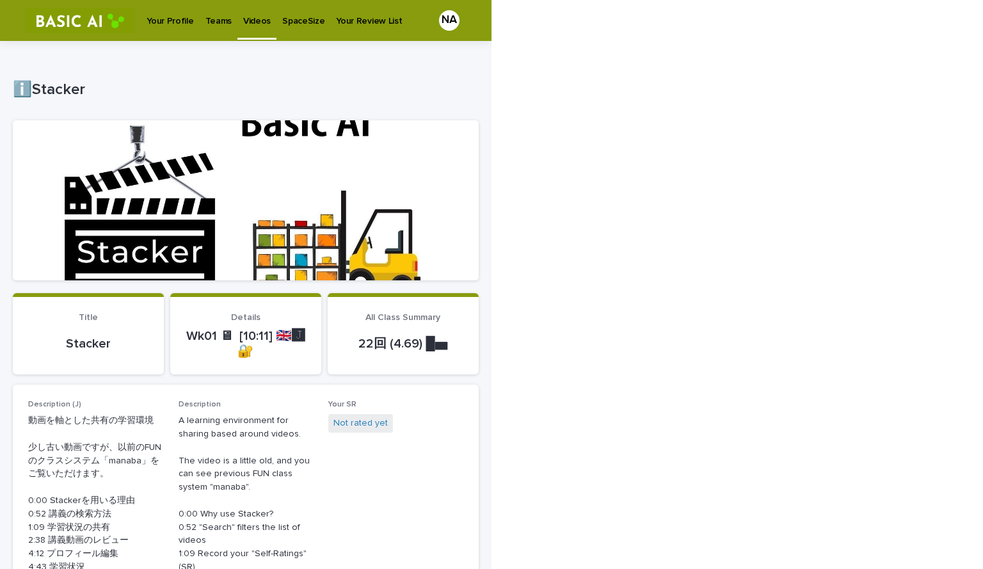
click at [246, 22] on p "Videos" at bounding box center [257, 13] width 28 height 27
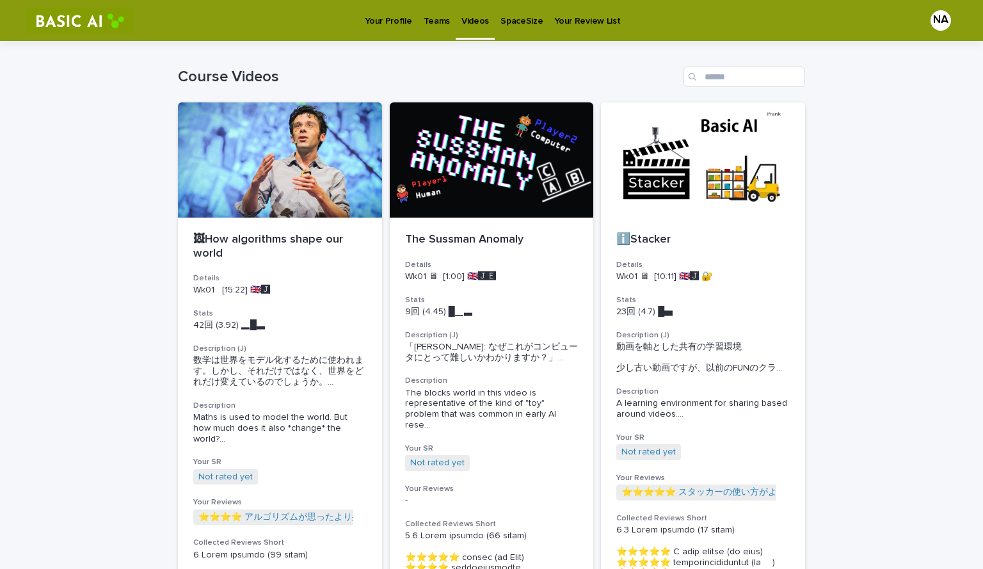
click at [440, 24] on p "Teams" at bounding box center [437, 13] width 26 height 27
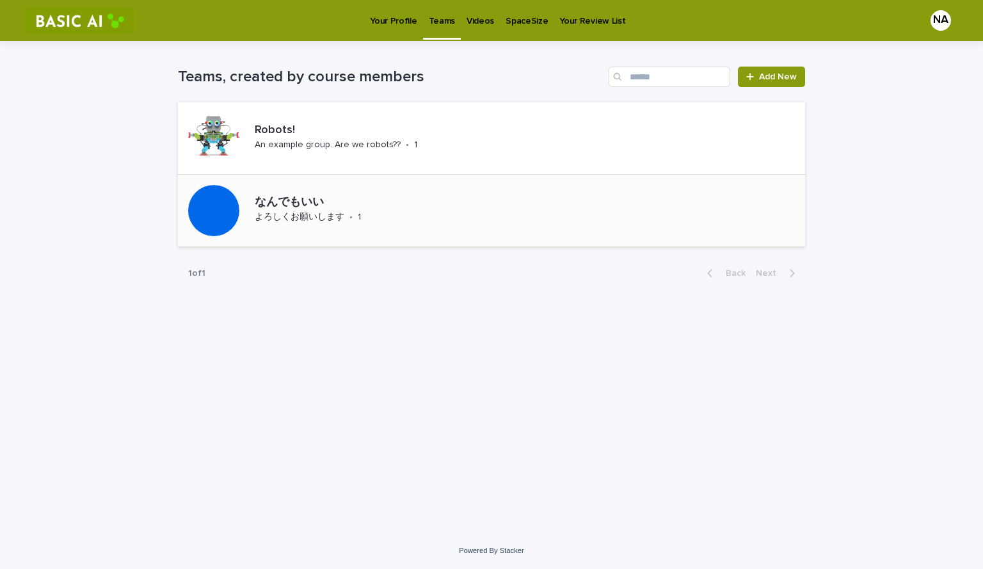
click at [326, 214] on p "よろしくお願いします" at bounding box center [300, 217] width 90 height 11
click at [287, 129] on p "Robots!" at bounding box center [356, 130] width 203 height 14
